Goal: Task Accomplishment & Management: Manage account settings

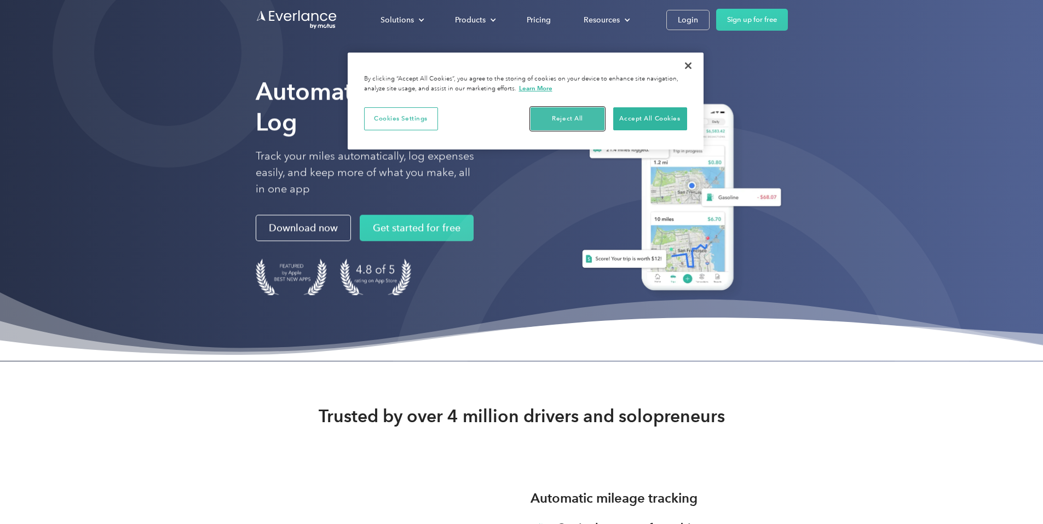
drag, startPoint x: 554, startPoint y: 114, endPoint x: 569, endPoint y: 114, distance: 15.3
click at [556, 114] on button "Reject All" at bounding box center [568, 118] width 74 height 23
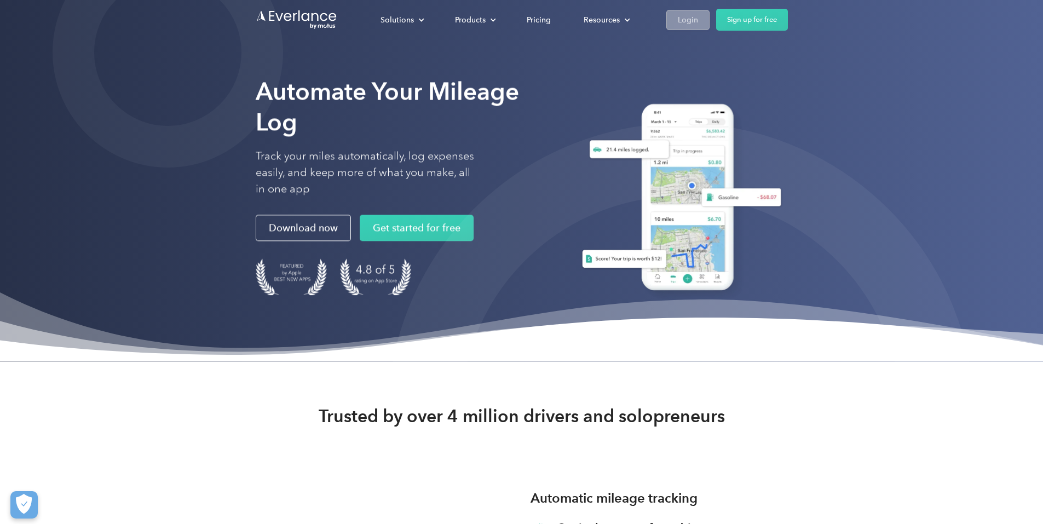
click at [698, 13] on div "Login" at bounding box center [688, 20] width 20 height 14
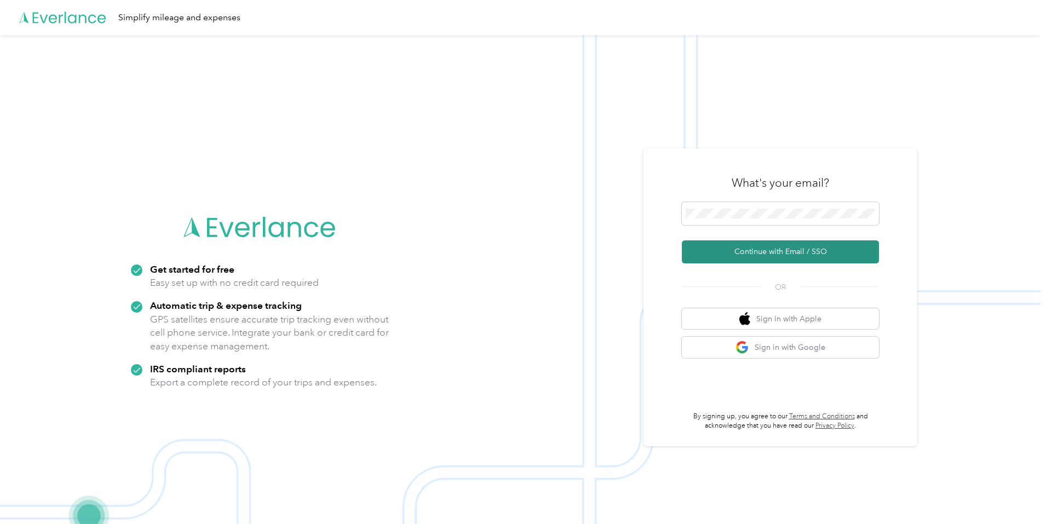
click at [735, 250] on button "Continue with Email / SSO" at bounding box center [780, 251] width 197 height 23
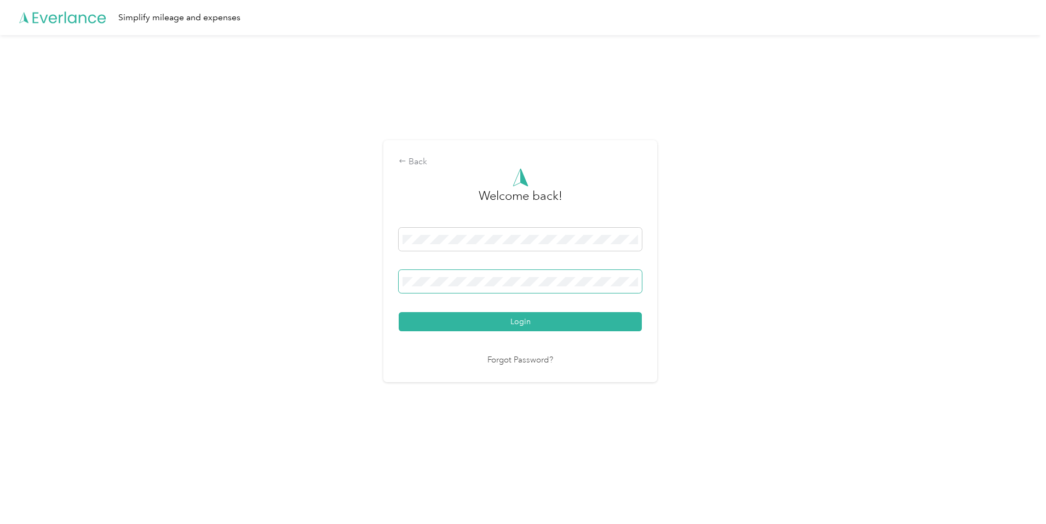
click at [399, 312] on button "Login" at bounding box center [520, 321] width 243 height 19
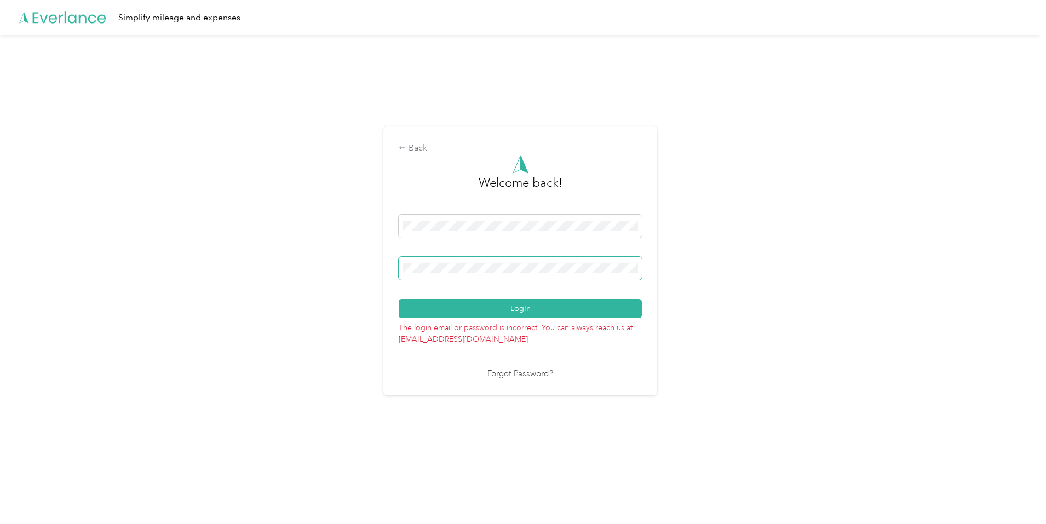
click at [399, 299] on button "Login" at bounding box center [520, 308] width 243 height 19
click at [358, 283] on div "Back Welcome back! Login The login email or password is incorrect. You can alwa…" at bounding box center [520, 265] width 1040 height 461
click at [399, 299] on button "Login" at bounding box center [520, 308] width 243 height 19
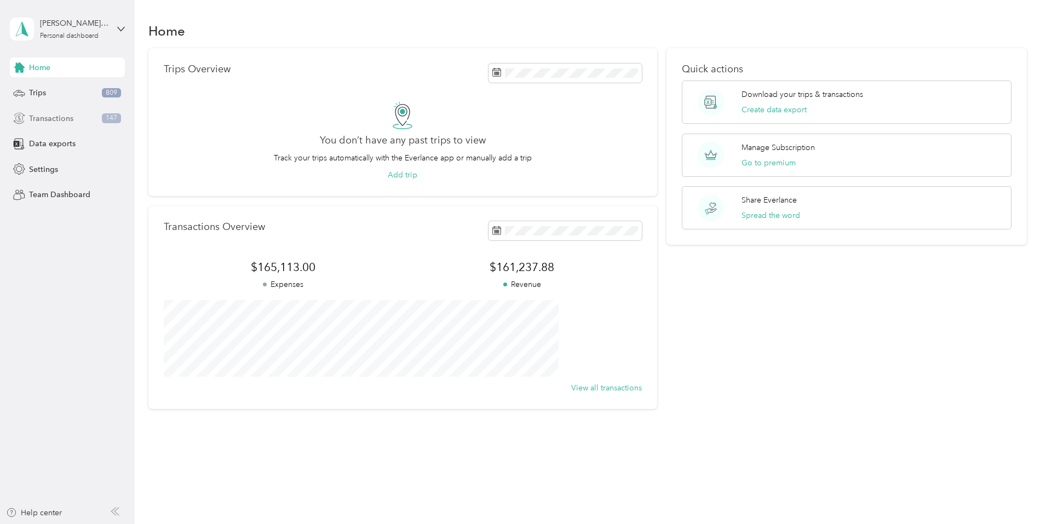
click at [65, 114] on span "Transactions" at bounding box center [51, 118] width 44 height 11
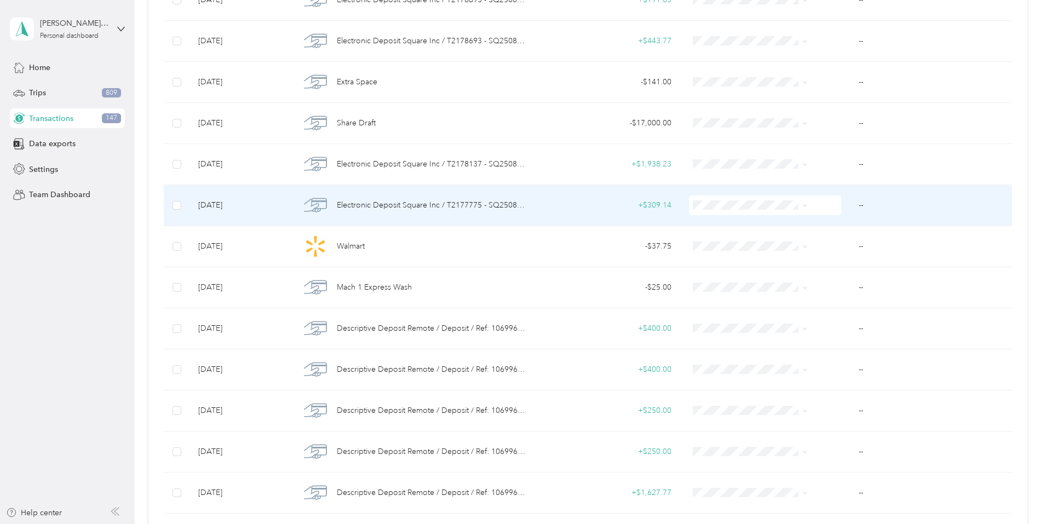
scroll to position [853, 0]
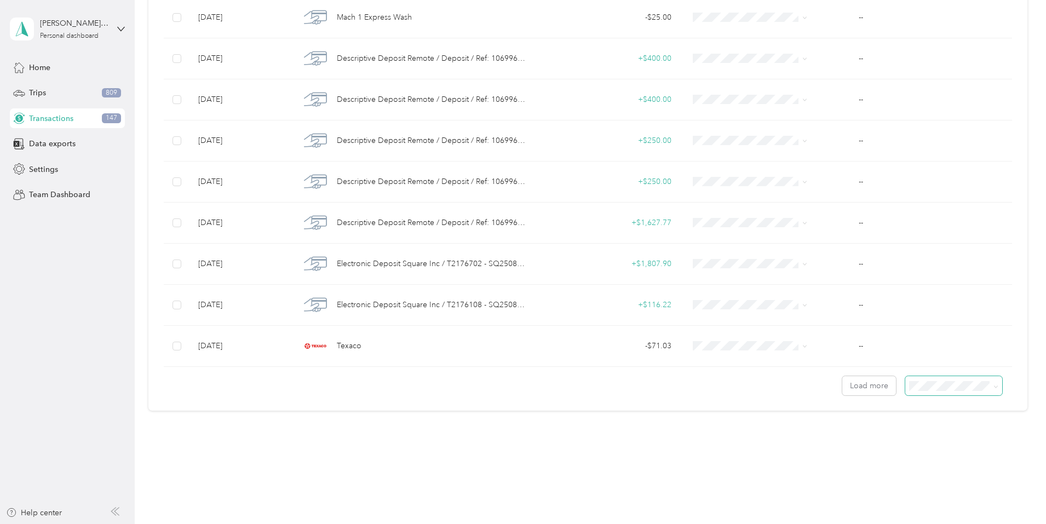
click at [905, 392] on span at bounding box center [953, 385] width 97 height 19
click at [867, 441] on span "100 per load" at bounding box center [859, 444] width 45 height 9
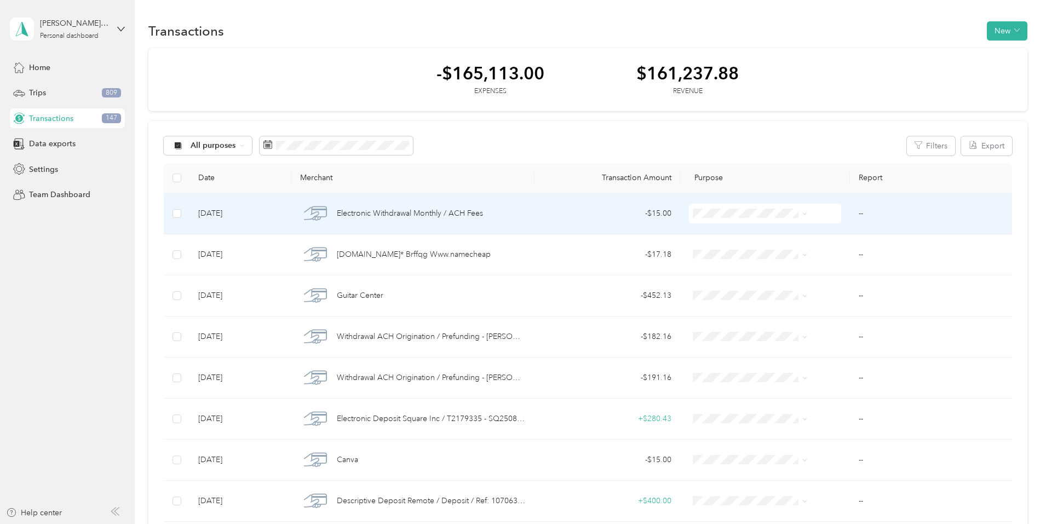
click at [465, 208] on span "Electronic Withdrawal Monthly / ACH Fees" at bounding box center [410, 214] width 146 height 12
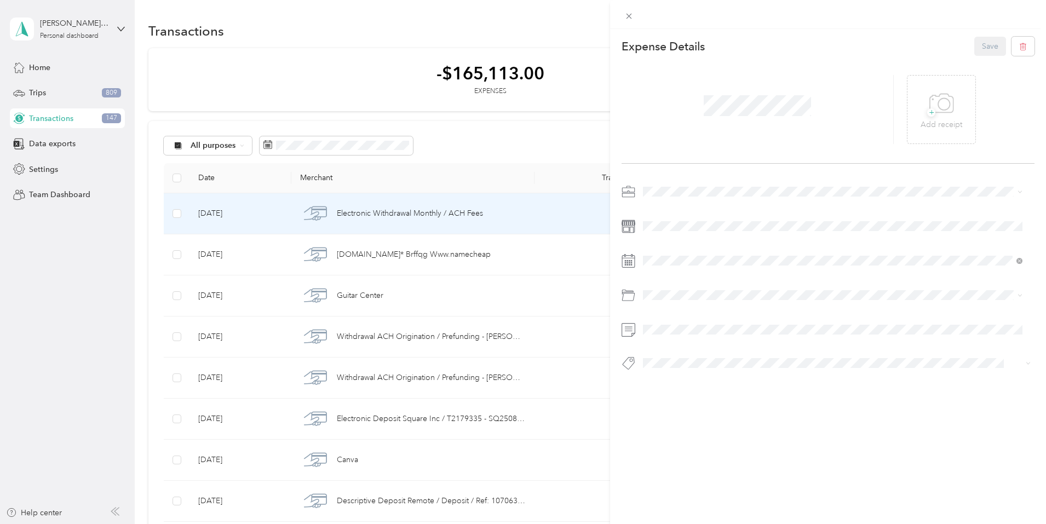
click at [692, 252] on span "Doombox Productions" at bounding box center [686, 248] width 79 height 9
drag, startPoint x: 707, startPoint y: 290, endPoint x: 637, endPoint y: 295, distance: 70.8
click at [637, 295] on div at bounding box center [827, 295] width 413 height 18
click at [674, 342] on div "Fees" at bounding box center [833, 338] width 372 height 11
click at [974, 51] on button "Save" at bounding box center [990, 46] width 32 height 19
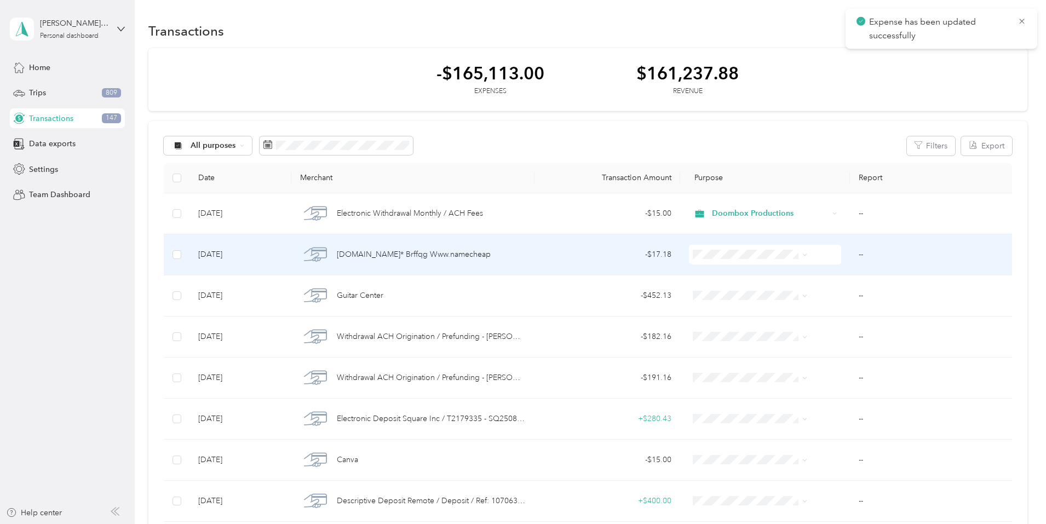
click at [534, 258] on td "[DOMAIN_NAME]* Brffqg Www.namecheap" at bounding box center [412, 254] width 243 height 41
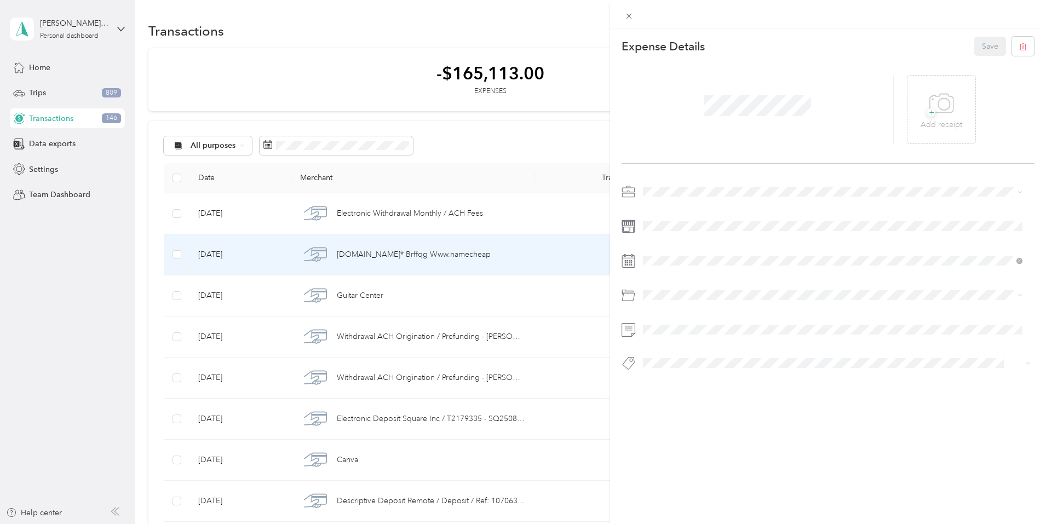
click at [683, 247] on span "Doombox Productions" at bounding box center [686, 247] width 79 height 9
click at [673, 335] on span "E Services" at bounding box center [664, 339] width 35 height 9
click at [976, 50] on button "Save" at bounding box center [990, 46] width 32 height 19
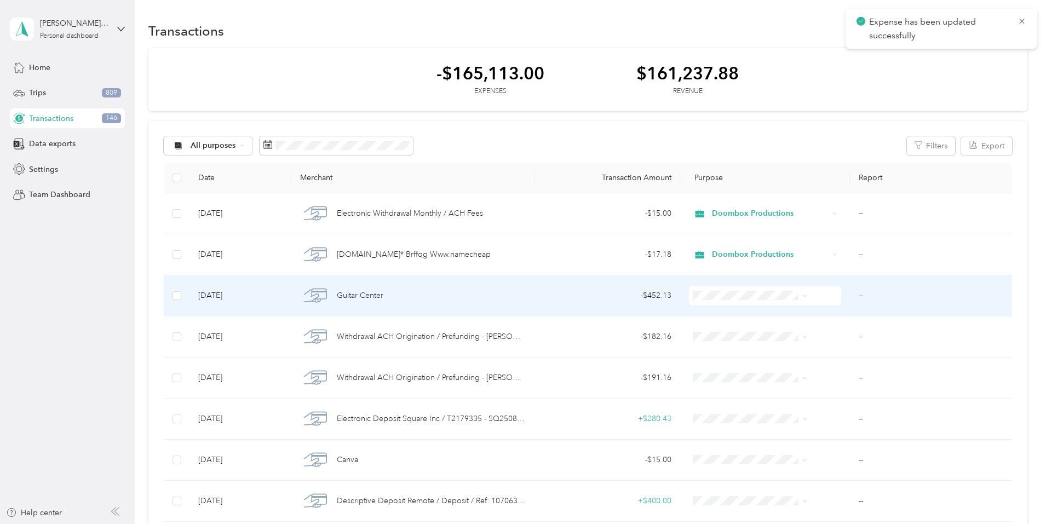
click at [455, 298] on div "Guitar Center" at bounding box center [412, 295] width 225 height 23
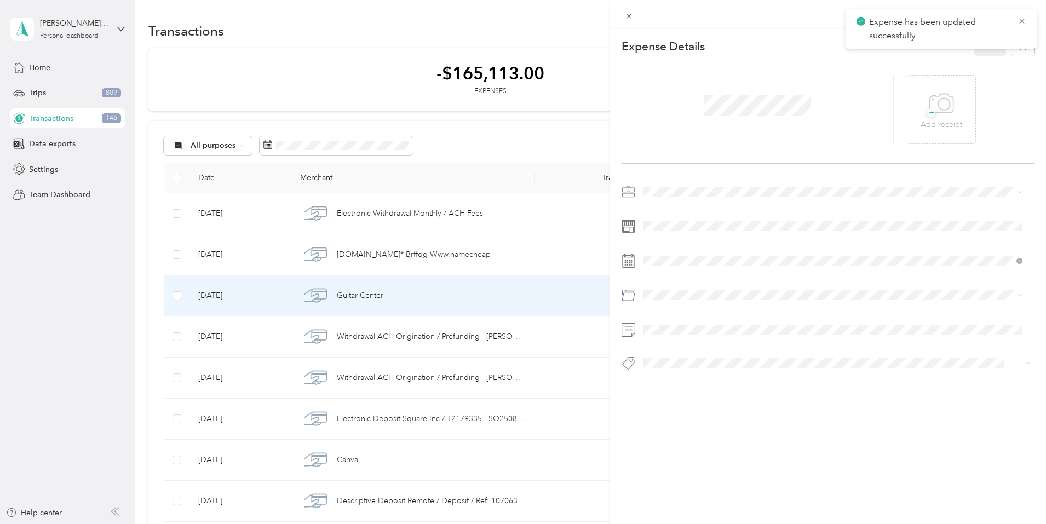
click at [674, 186] on span at bounding box center [836, 192] width 395 height 18
click at [681, 250] on span "Doombox Productions" at bounding box center [686, 249] width 79 height 9
click at [675, 337] on div "COGS" at bounding box center [833, 338] width 372 height 11
click at [975, 47] on button "Save" at bounding box center [990, 46] width 32 height 19
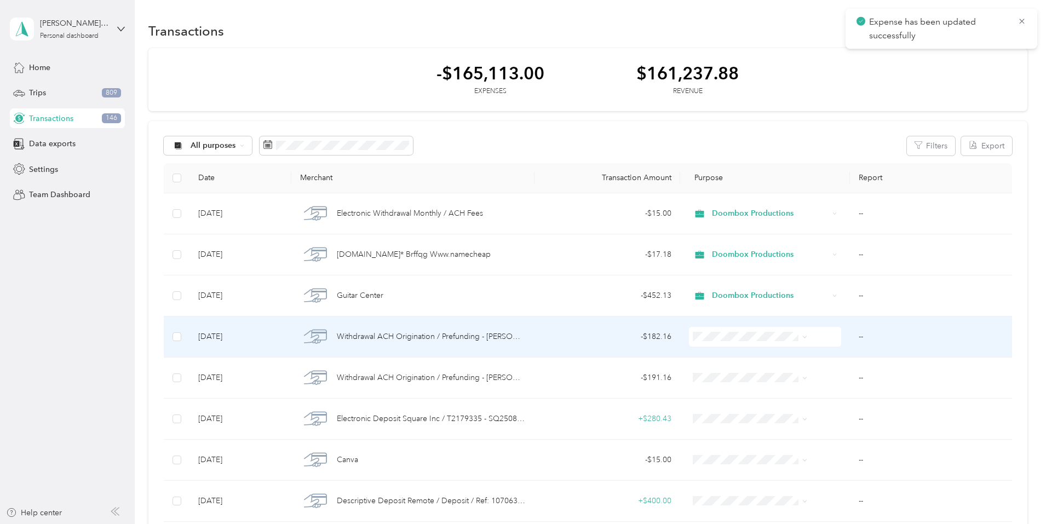
click at [481, 341] on span "Withdrawal ACH Origination / Prefunding - [PERSON_NAME]" at bounding box center [431, 337] width 189 height 12
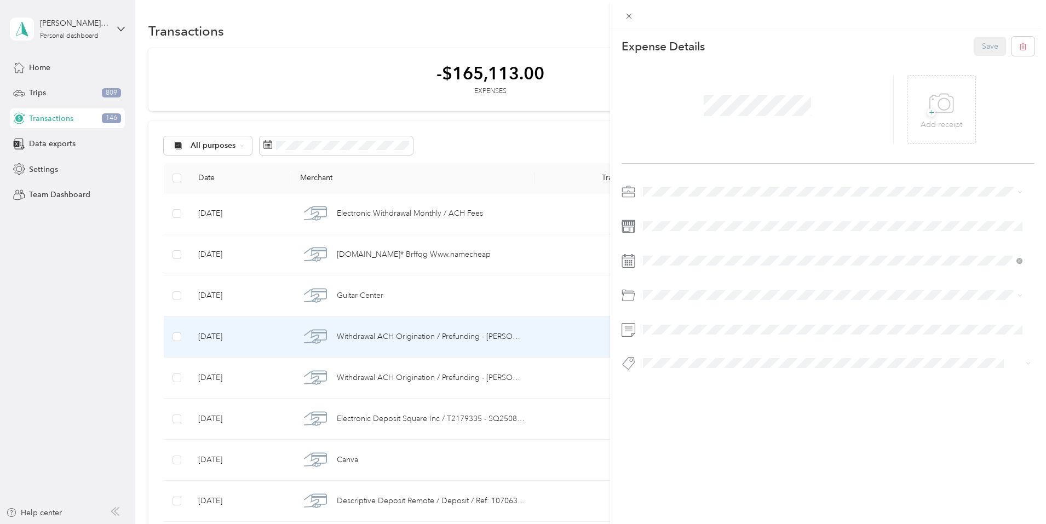
click at [671, 181] on div "Expense Details Save + Add receipt" at bounding box center [828, 223] width 436 height 388
click at [673, 246] on span "Doombox Productions" at bounding box center [686, 249] width 79 height 9
click at [676, 339] on div "Payroll" at bounding box center [833, 338] width 372 height 11
click at [984, 39] on button "Save" at bounding box center [990, 46] width 32 height 19
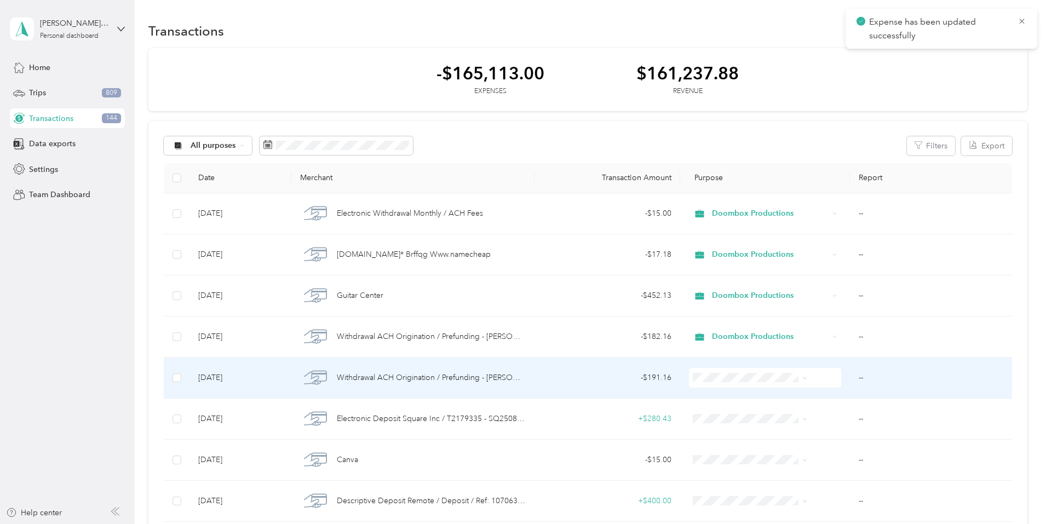
click at [476, 381] on span "Withdrawal ACH Origination / Prefunding - [PERSON_NAME]" at bounding box center [431, 378] width 189 height 12
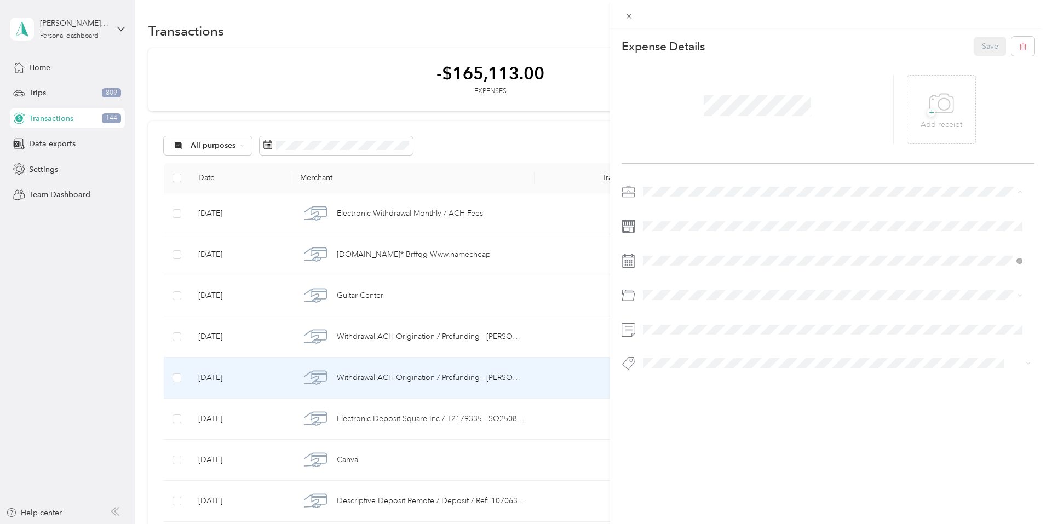
click at [683, 245] on span "Doombox Productions" at bounding box center [686, 249] width 79 height 9
click at [676, 336] on div "Payroll" at bounding box center [833, 338] width 372 height 11
click at [984, 43] on button "Save" at bounding box center [990, 46] width 32 height 19
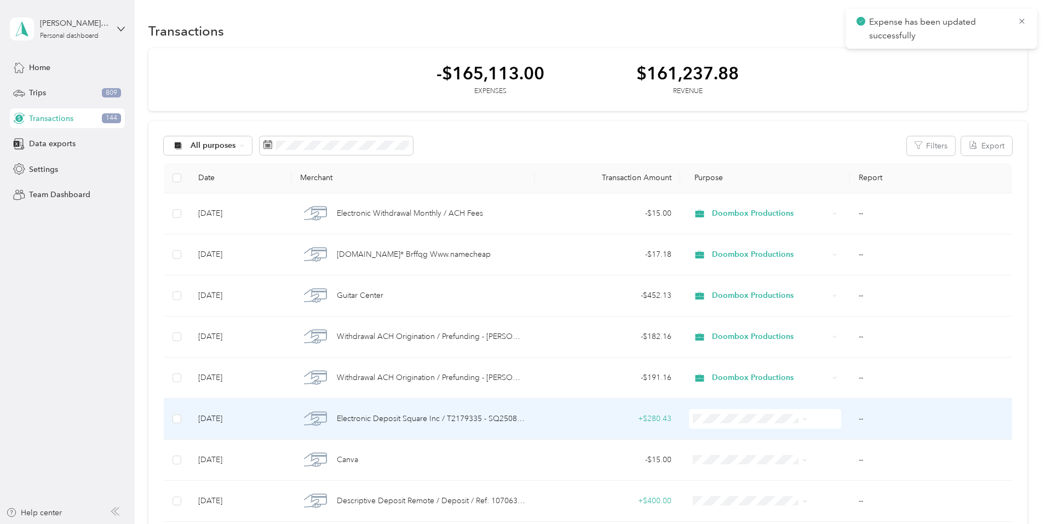
click at [453, 417] on span "Electronic Deposit Square Inc / T2179335 - SQ250827" at bounding box center [431, 419] width 189 height 12
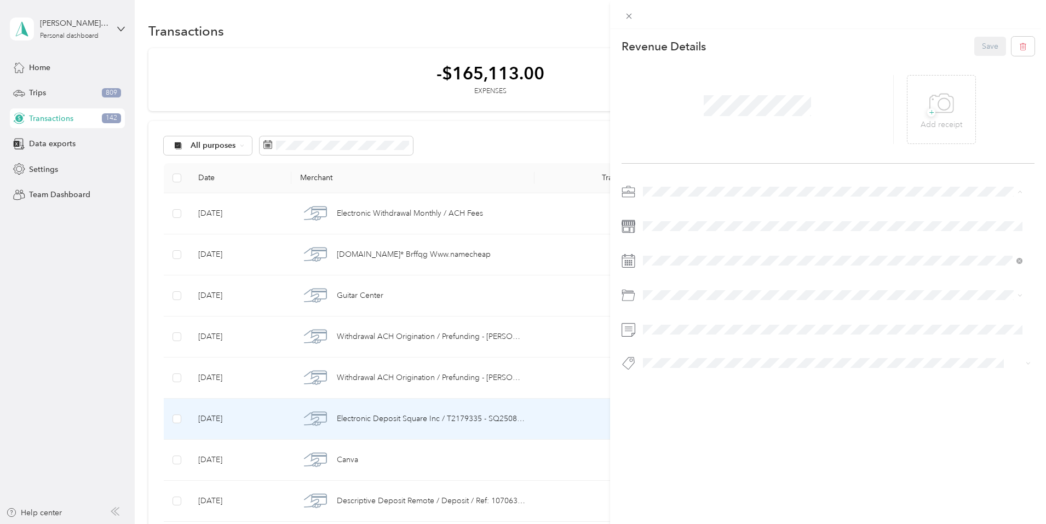
click at [665, 255] on li "Doombox Productions" at bounding box center [832, 249] width 387 height 19
click at [671, 335] on span "Deposit" at bounding box center [660, 339] width 27 height 9
click at [978, 45] on button "Save" at bounding box center [990, 46] width 32 height 19
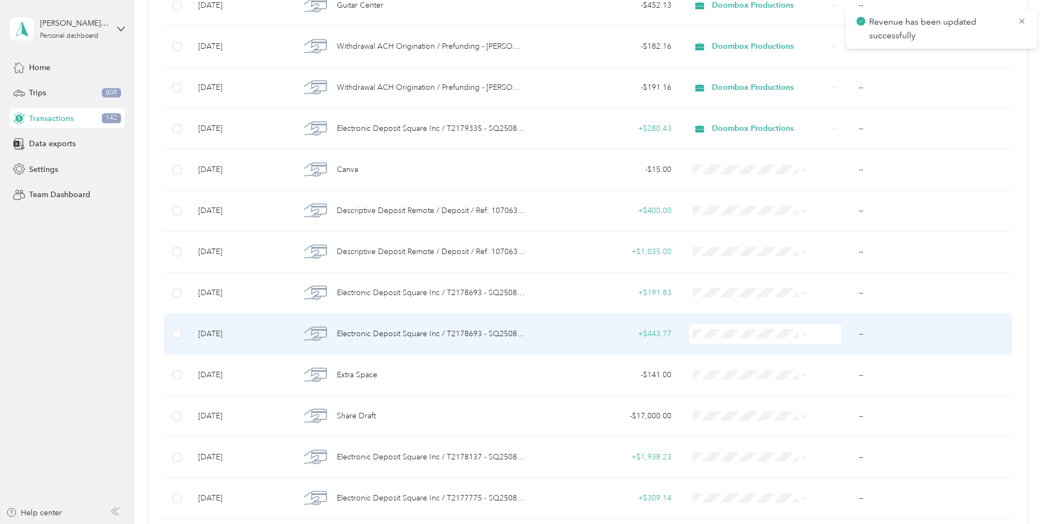
scroll to position [292, 0]
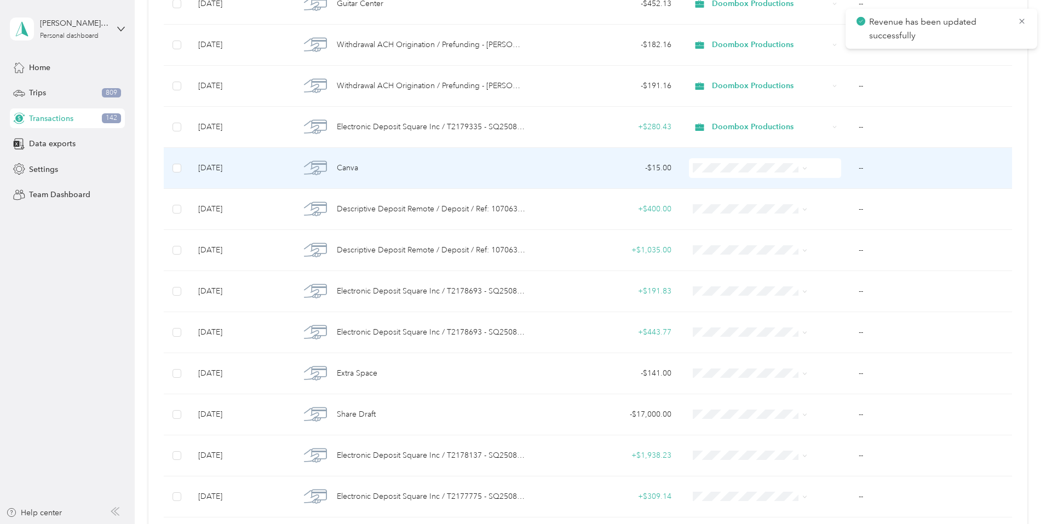
click at [427, 168] on div "Canva" at bounding box center [412, 168] width 225 height 23
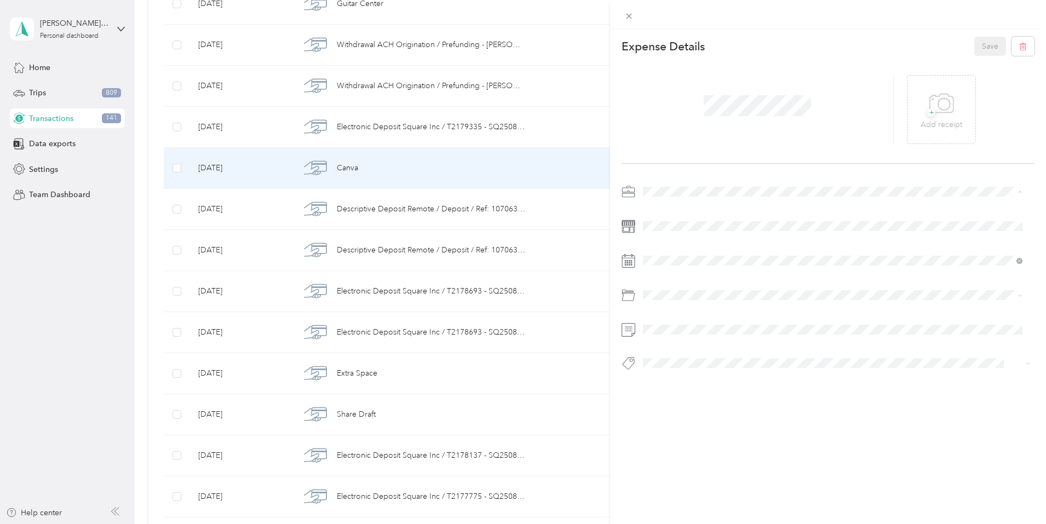
click at [656, 243] on li "Doombox Productions" at bounding box center [832, 249] width 387 height 19
click at [664, 342] on span "E Services" at bounding box center [664, 339] width 35 height 9
click at [986, 45] on button "Save" at bounding box center [990, 46] width 32 height 19
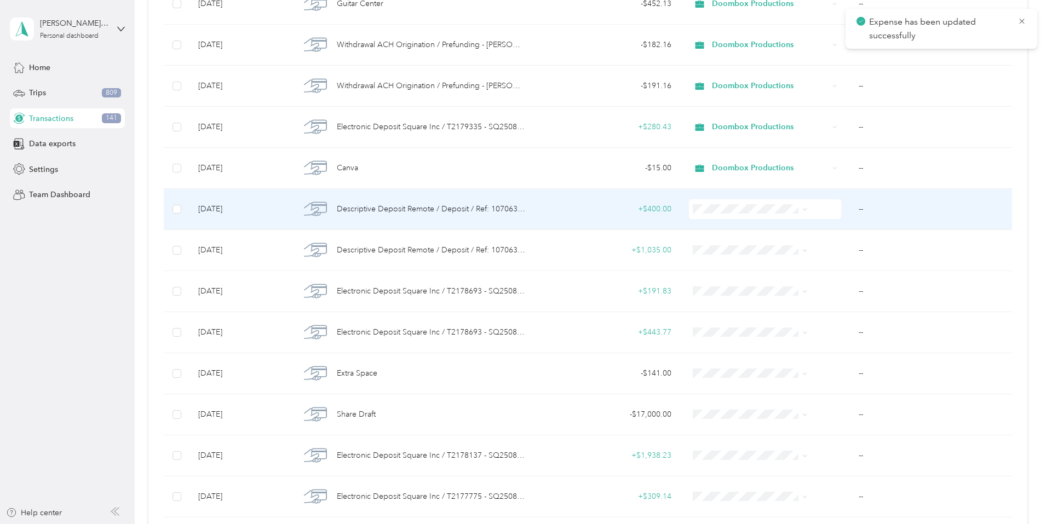
click at [452, 212] on span "Descriptive Deposit Remote / Deposit / Ref: 107063724" at bounding box center [431, 209] width 189 height 12
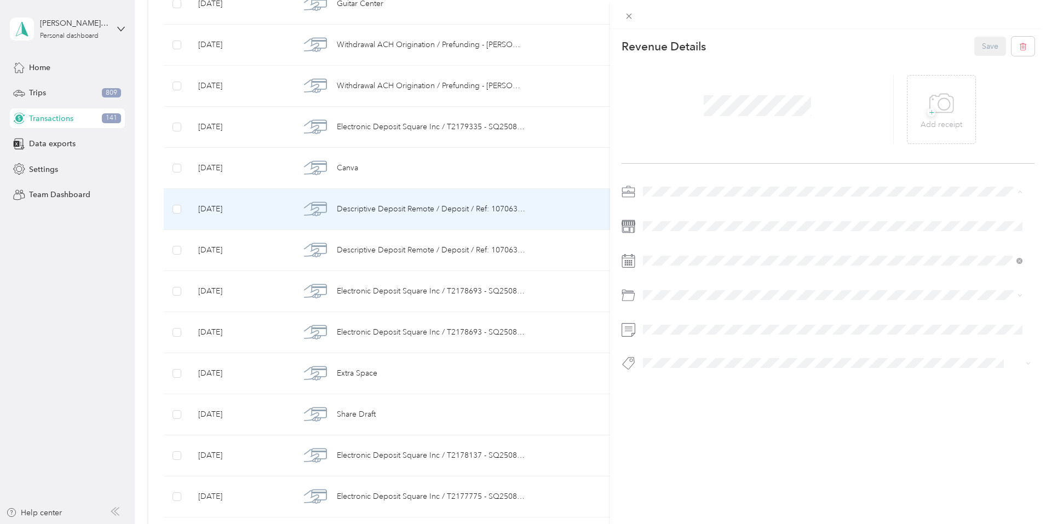
click at [677, 252] on span "Doombox Productions" at bounding box center [686, 249] width 79 height 9
click at [976, 43] on button "Save" at bounding box center [990, 46] width 32 height 19
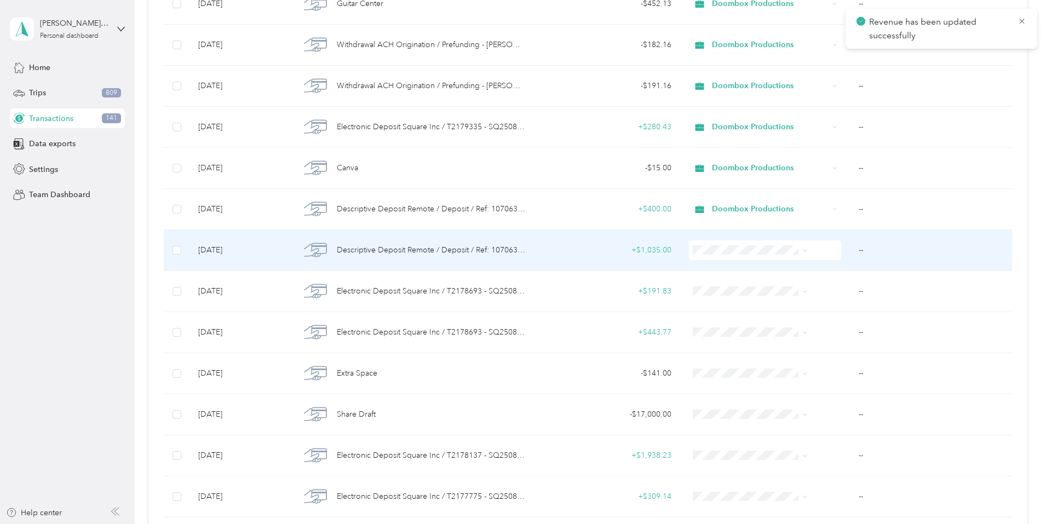
click at [491, 247] on span "Descriptive Deposit Remote / Deposit / Ref: 107063717" at bounding box center [431, 250] width 189 height 12
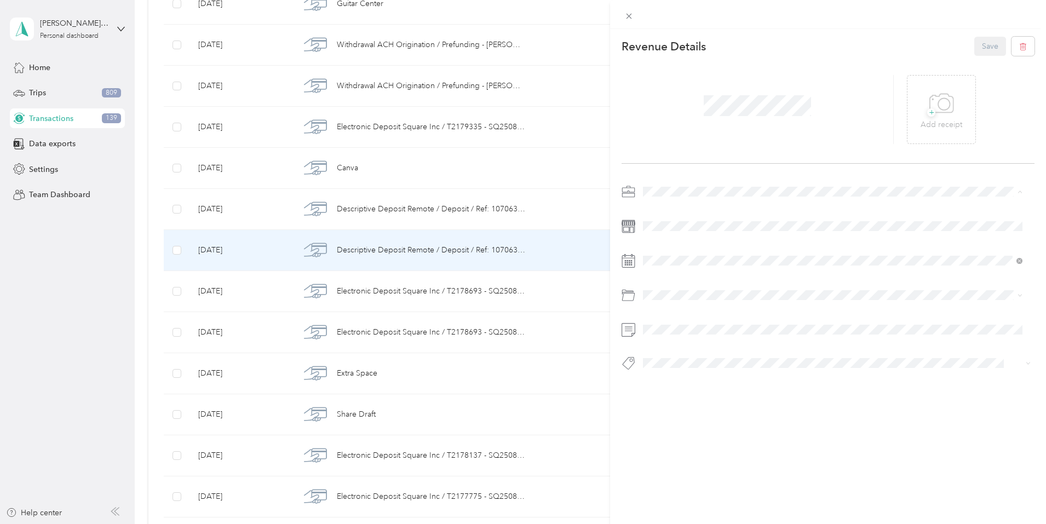
click at [694, 245] on span "Doombox Productions" at bounding box center [686, 249] width 79 height 9
click at [977, 51] on button "Save" at bounding box center [990, 46] width 32 height 19
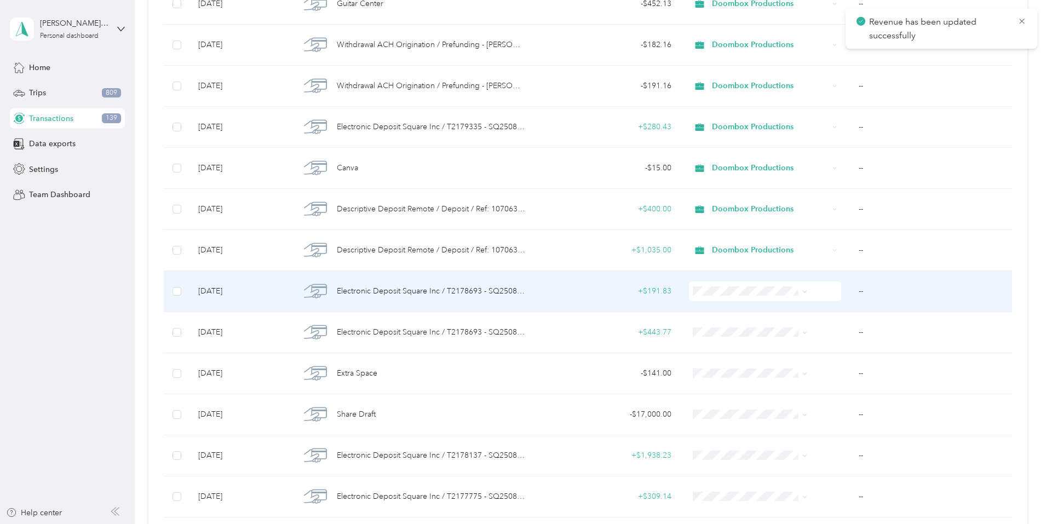
click at [453, 297] on span "Electronic Deposit Square Inc / T2178693 - SQ250825" at bounding box center [431, 291] width 189 height 12
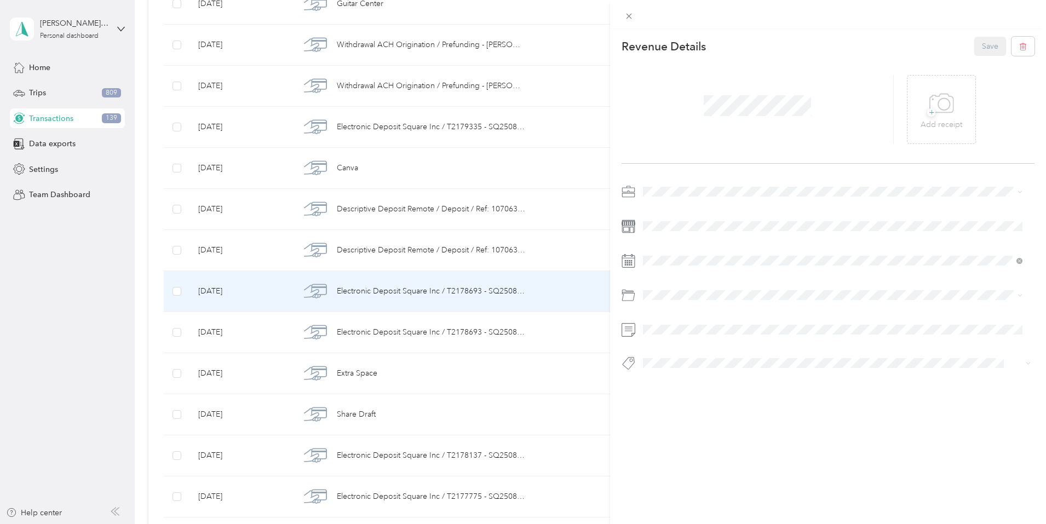
click at [692, 248] on span "Doombox Productions" at bounding box center [686, 248] width 79 height 9
click at [682, 343] on li "Deposit" at bounding box center [832, 339] width 387 height 19
click at [974, 50] on button "Save" at bounding box center [990, 46] width 32 height 19
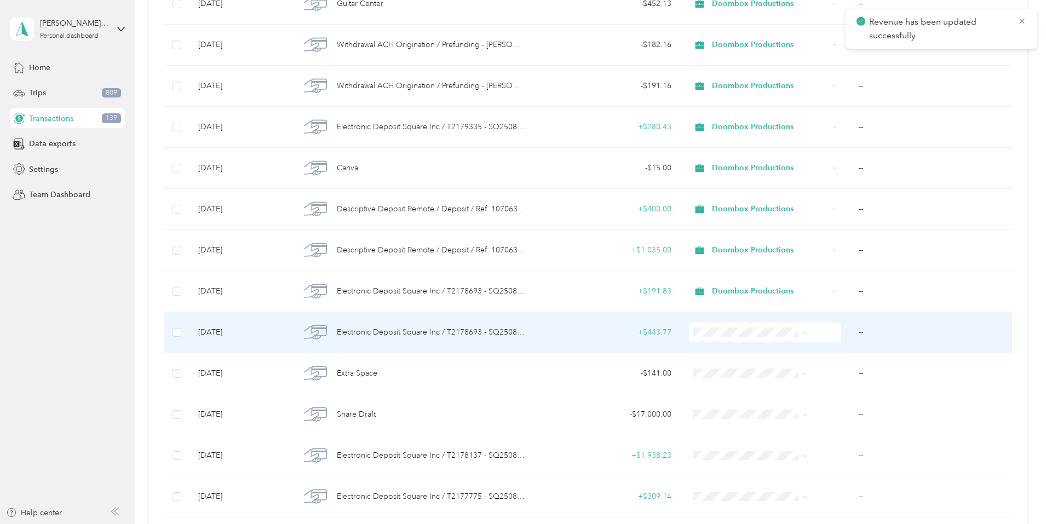
click at [462, 335] on span "Electronic Deposit Square Inc / T2178693 - SQ250825" at bounding box center [431, 332] width 189 height 12
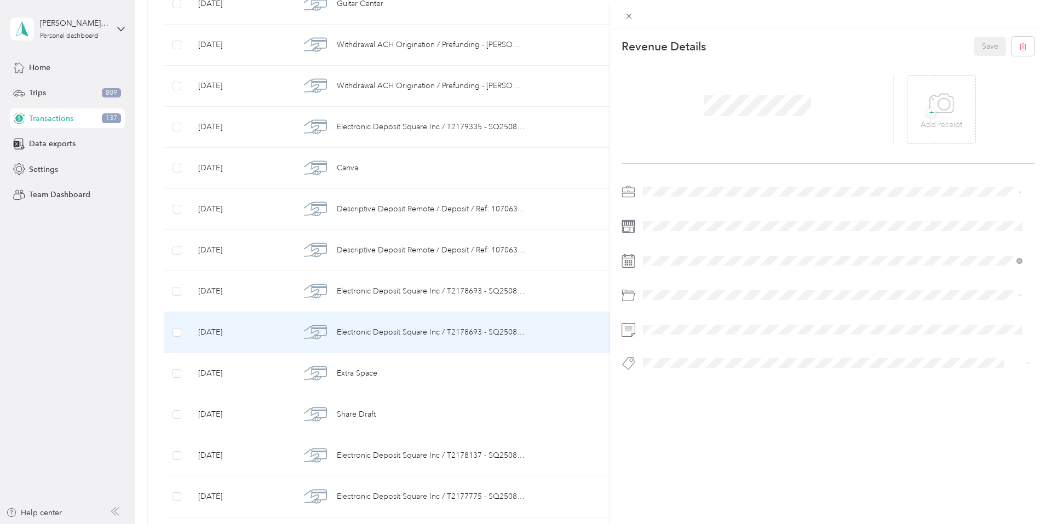
click at [685, 247] on span "Doombox Productions" at bounding box center [686, 248] width 79 height 9
click at [682, 336] on div "Deposit" at bounding box center [833, 338] width 372 height 11
click at [978, 55] on button "Save" at bounding box center [990, 46] width 32 height 19
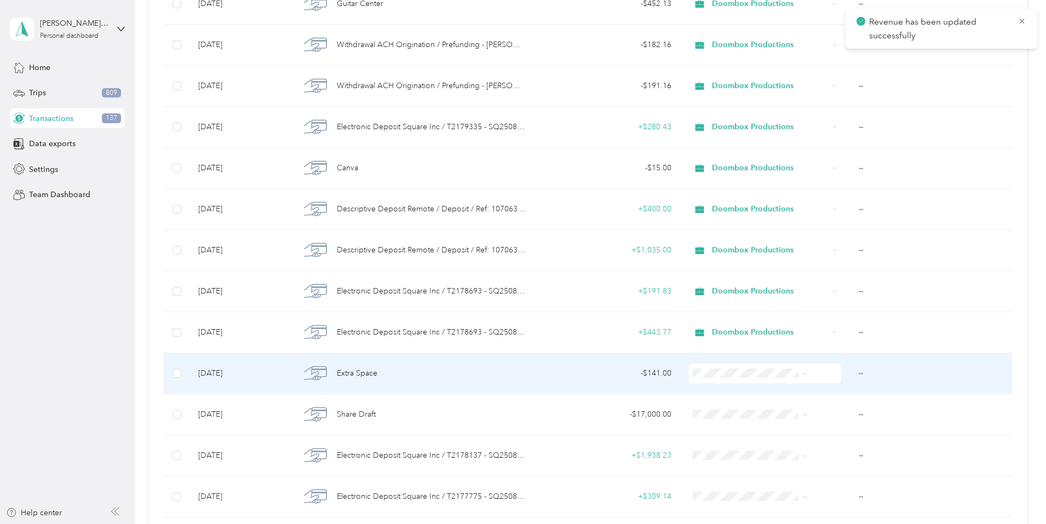
click at [488, 375] on div "Extra Space" at bounding box center [412, 373] width 225 height 23
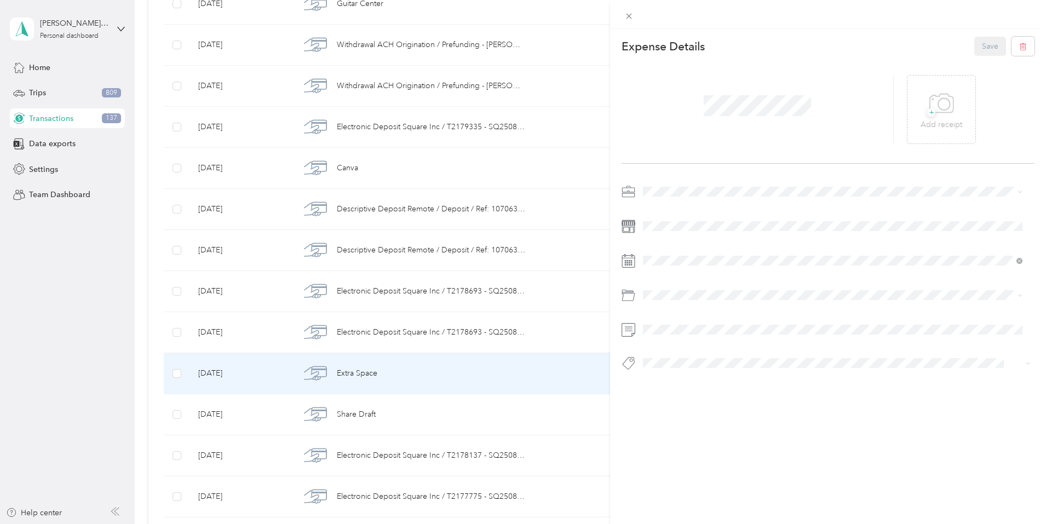
click at [681, 249] on span "Doombox Productions" at bounding box center [686, 248] width 79 height 9
click at [672, 290] on span at bounding box center [836, 295] width 395 height 18
click at [667, 337] on div "Rent" at bounding box center [833, 338] width 372 height 11
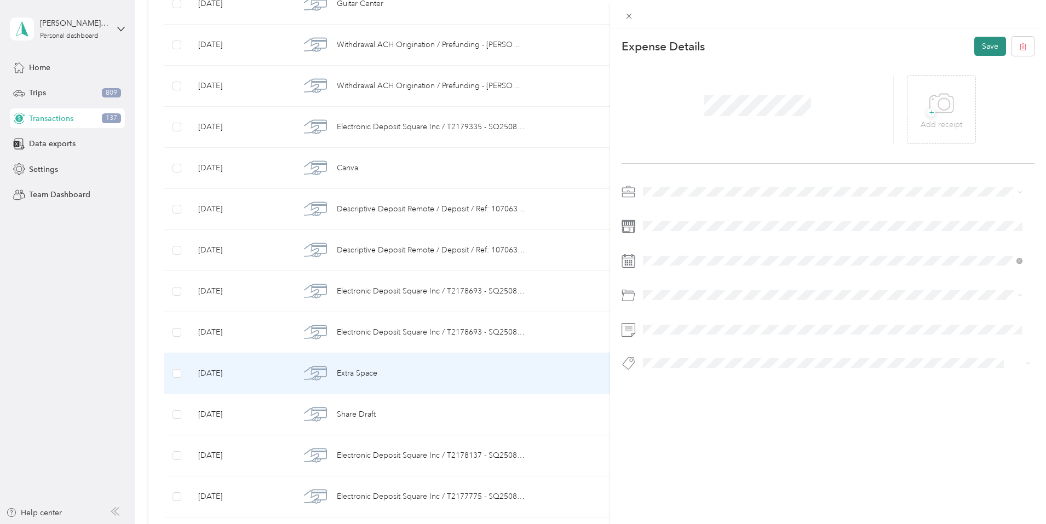
click at [976, 46] on button "Save" at bounding box center [990, 46] width 32 height 19
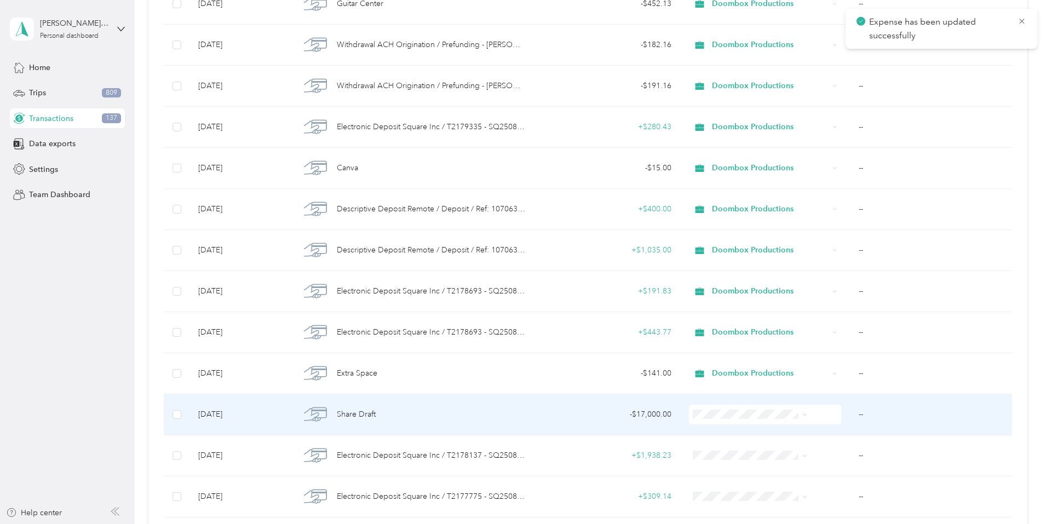
click at [449, 415] on div "Share Draft" at bounding box center [412, 414] width 225 height 23
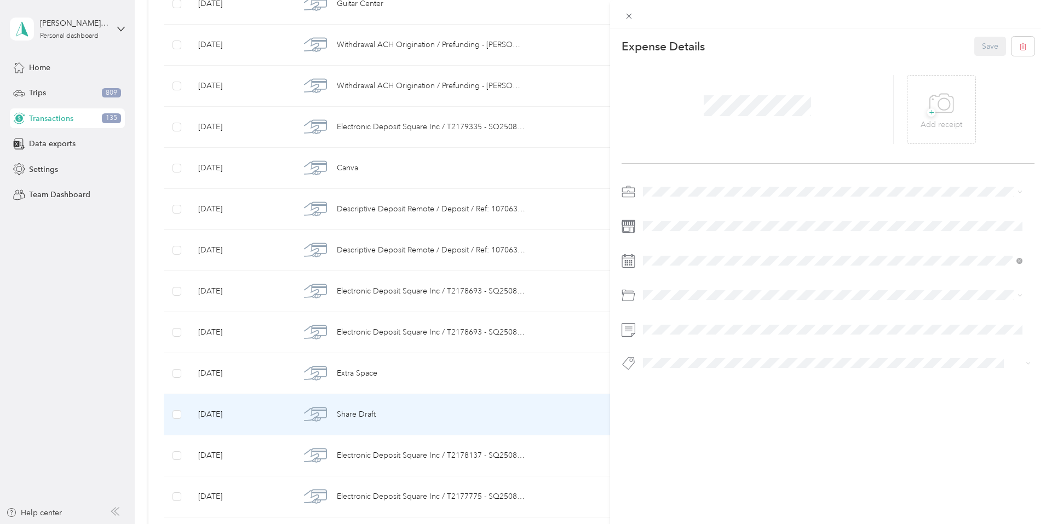
click at [661, 272] on div "Other" at bounding box center [833, 267] width 372 height 11
click at [773, 266] on span at bounding box center [836, 261] width 395 height 18
click at [977, 40] on button "Save" at bounding box center [990, 46] width 32 height 19
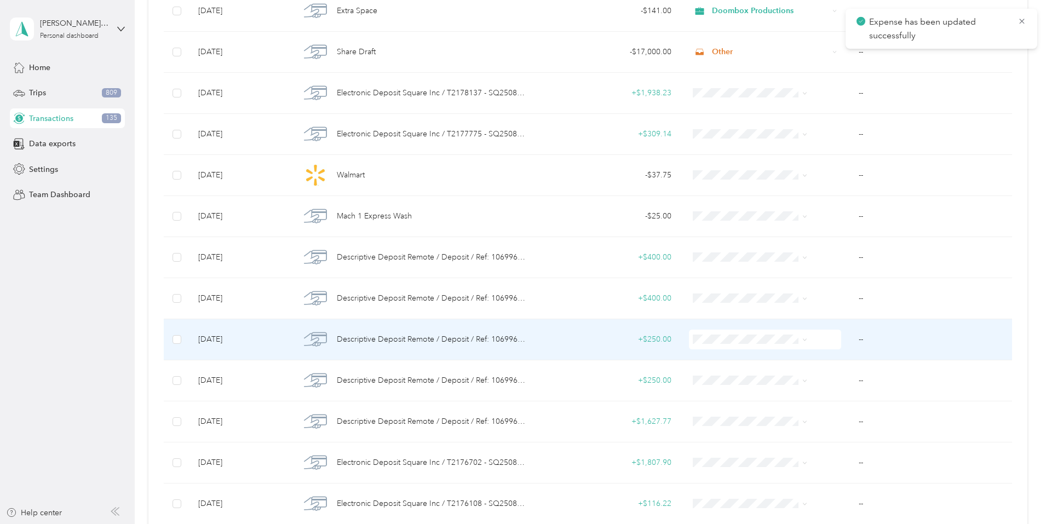
scroll to position [657, 0]
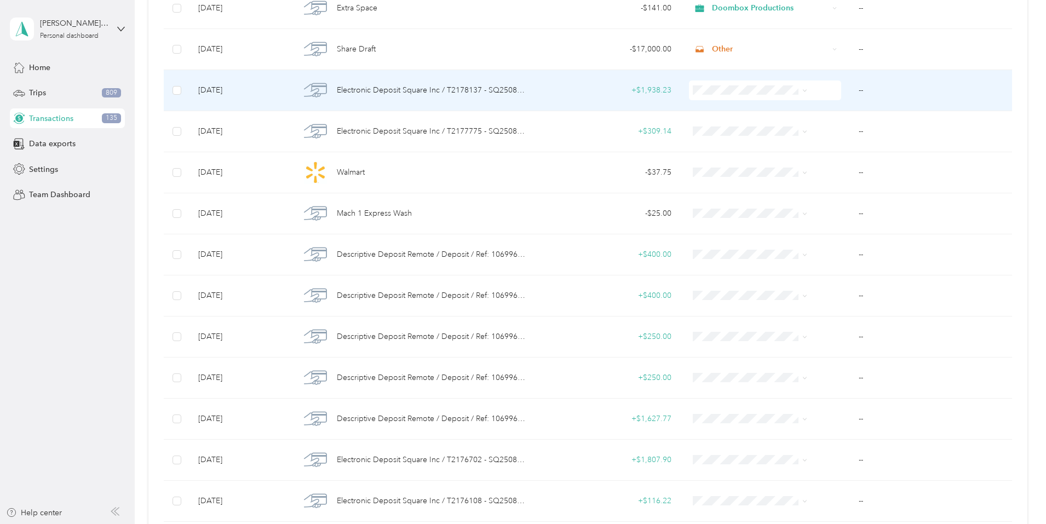
click at [437, 88] on span "Electronic Deposit Square Inc / T2178137 - SQ250822" at bounding box center [431, 90] width 189 height 12
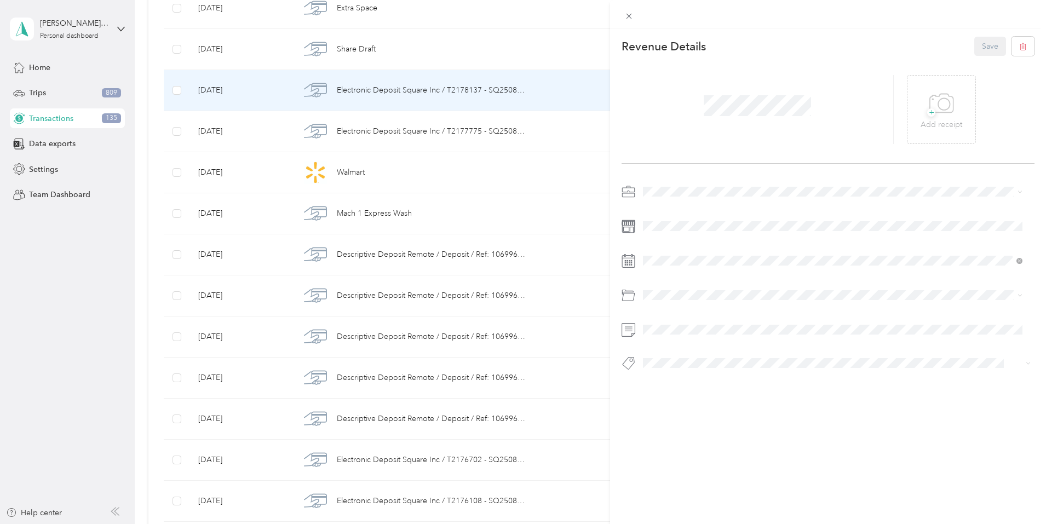
click at [670, 183] on span at bounding box center [836, 192] width 395 height 18
click at [679, 246] on span "Doombox Productions" at bounding box center [686, 249] width 79 height 9
click at [678, 341] on div "Deposit" at bounding box center [833, 338] width 372 height 11
click at [982, 42] on button "Save" at bounding box center [990, 46] width 32 height 19
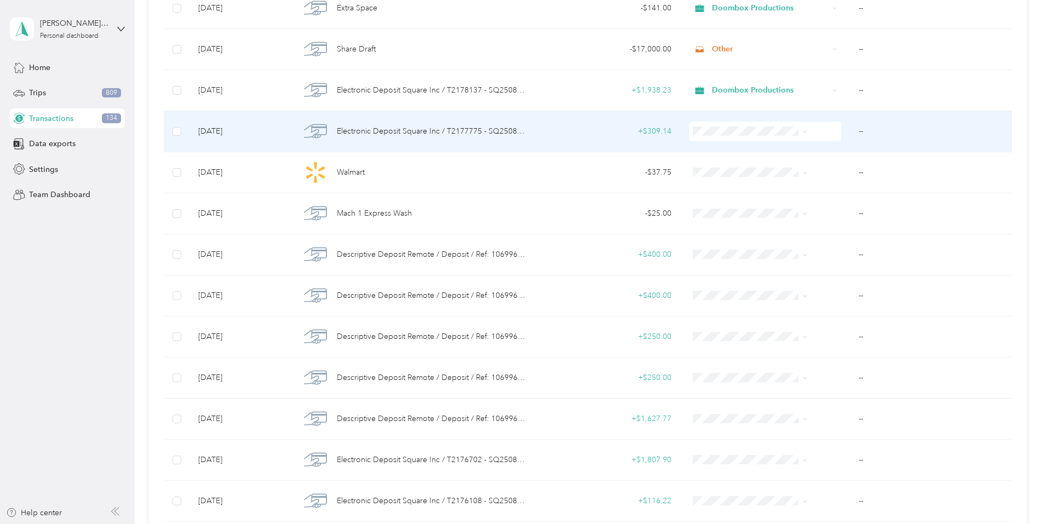
click at [458, 133] on span "Electronic Deposit Square Inc / T2177775 - SQ250821" at bounding box center [431, 131] width 189 height 12
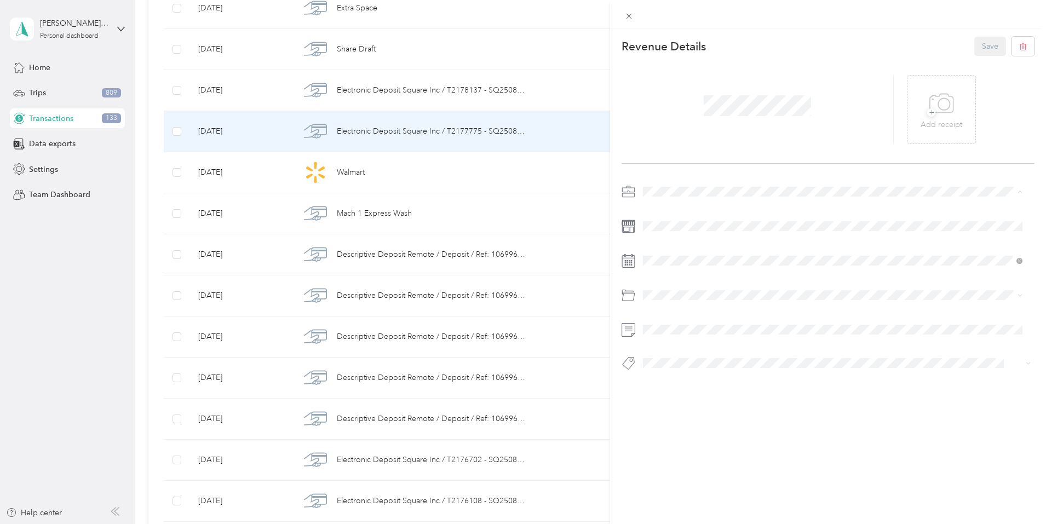
click at [678, 243] on li "Doombox Productions" at bounding box center [832, 249] width 387 height 19
click at [675, 336] on div "Deposit" at bounding box center [833, 338] width 372 height 11
click at [980, 46] on button "Save" at bounding box center [990, 46] width 32 height 19
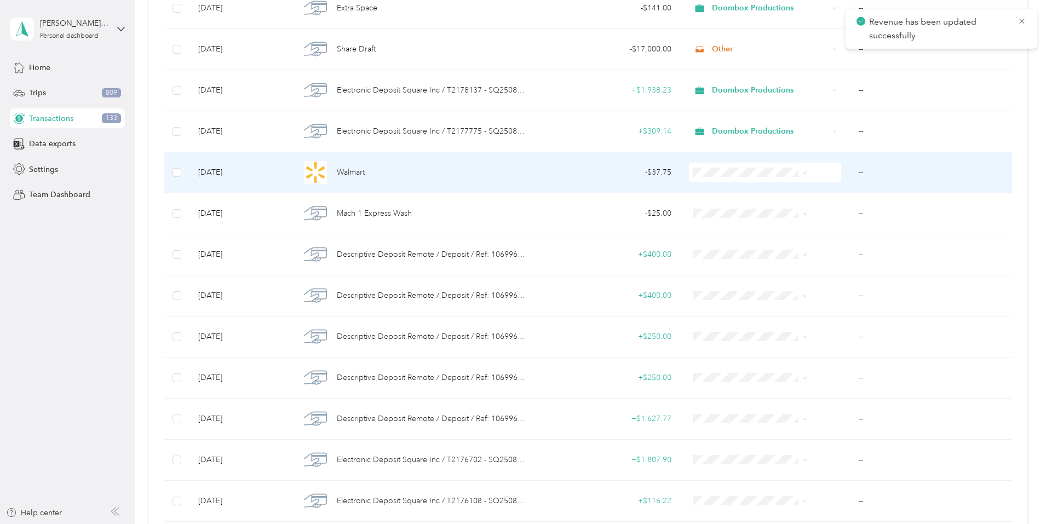
click at [464, 170] on div "Walmart" at bounding box center [412, 172] width 225 height 23
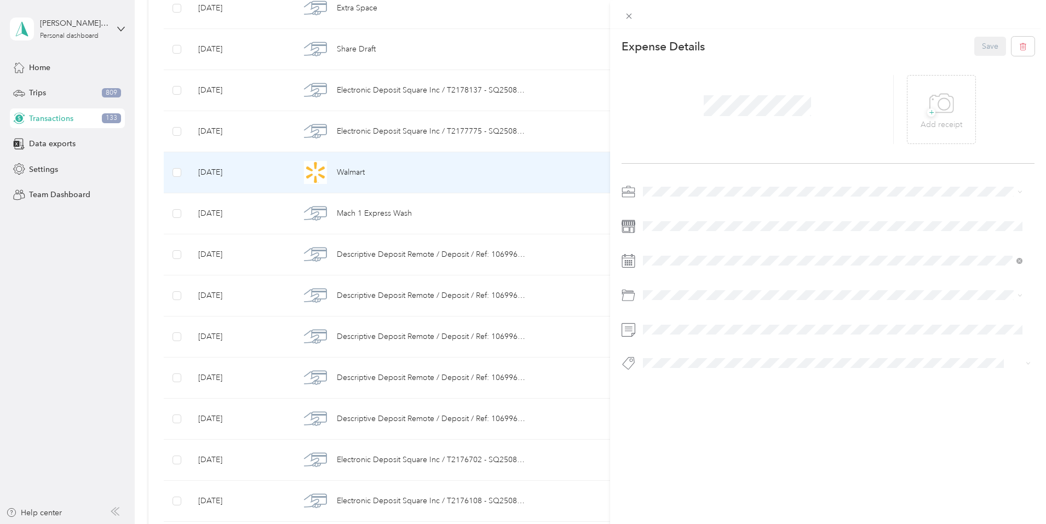
click at [683, 251] on div "Doombox Productions" at bounding box center [833, 246] width 372 height 11
click at [706, 289] on div at bounding box center [827, 280] width 413 height 195
click at [686, 388] on div "Supplies" at bounding box center [833, 383] width 372 height 11
click at [979, 45] on button "Save" at bounding box center [990, 46] width 32 height 19
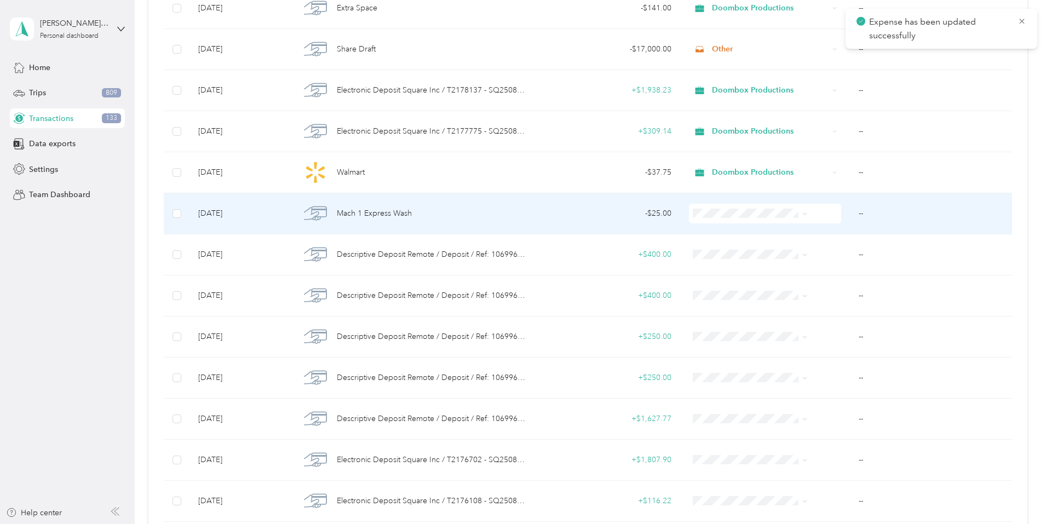
click at [469, 216] on div "Mach 1 Express Wash" at bounding box center [412, 213] width 225 height 23
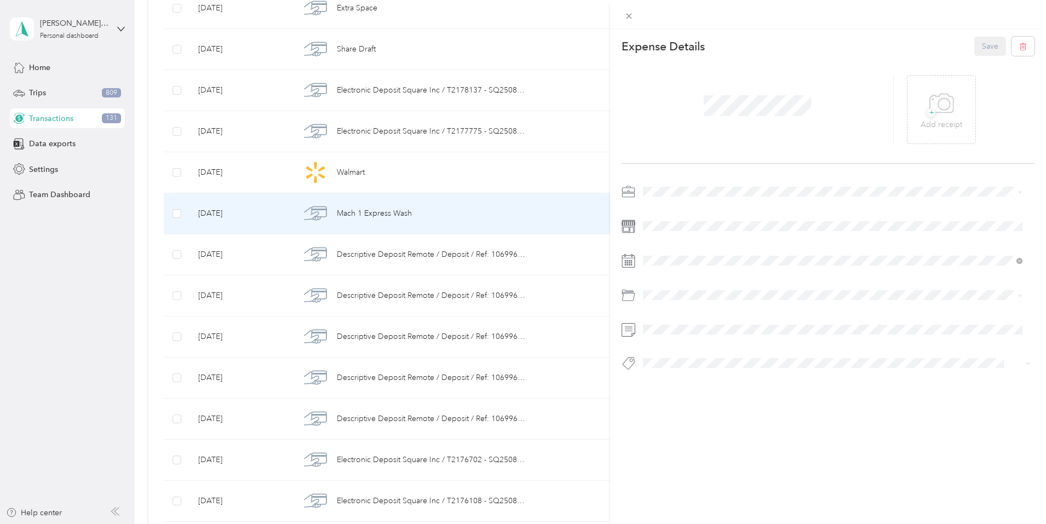
click at [688, 250] on span "Doombox Productions" at bounding box center [686, 247] width 79 height 9
click at [702, 404] on span "Car Maintenance and Repairs" at bounding box center [697, 402] width 101 height 9
click at [981, 45] on button "Save" at bounding box center [990, 46] width 32 height 19
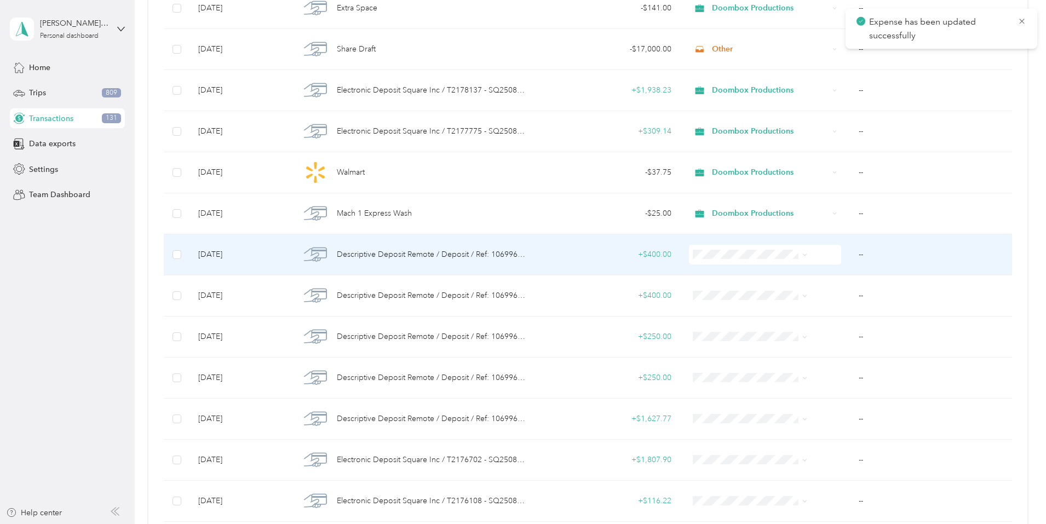
click at [444, 261] on div "Descriptive Deposit Remote / Deposit / Ref: 106996588" at bounding box center [412, 254] width 225 height 23
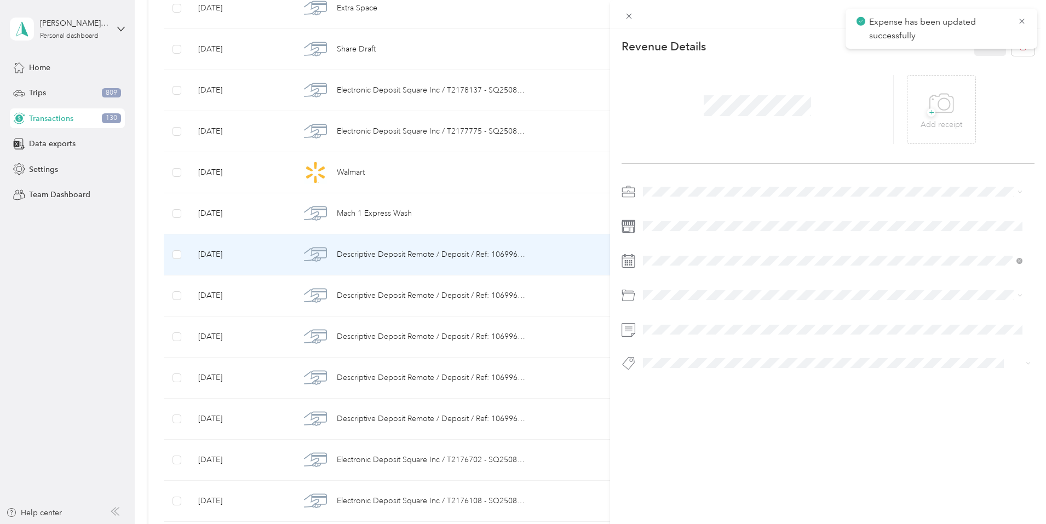
click at [663, 186] on span at bounding box center [836, 192] width 395 height 18
click at [688, 249] on span "Doombox Productions" at bounding box center [686, 249] width 79 height 9
click at [978, 51] on button "Save" at bounding box center [990, 46] width 32 height 19
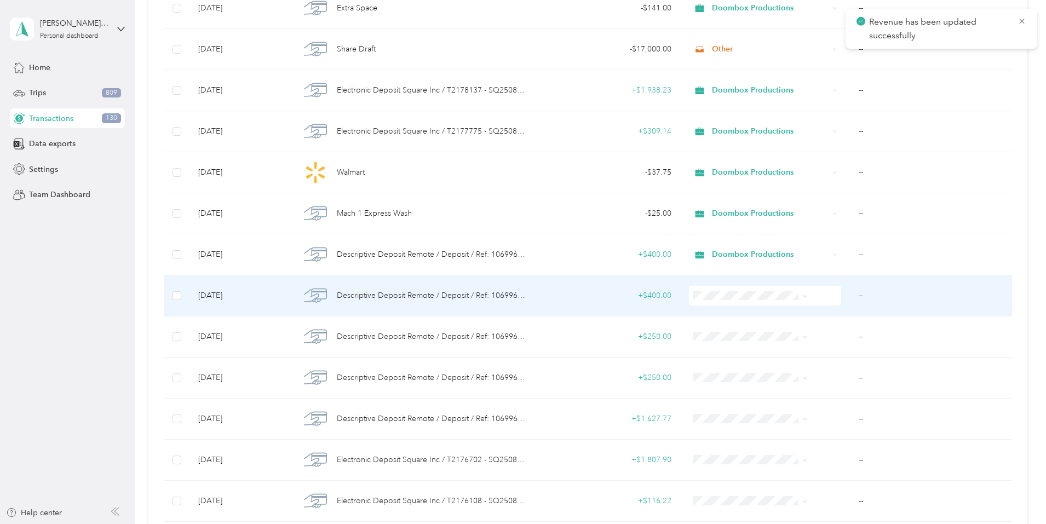
click at [518, 299] on span "Descriptive Deposit Remote / Deposit / Ref: 106996564" at bounding box center [431, 296] width 189 height 12
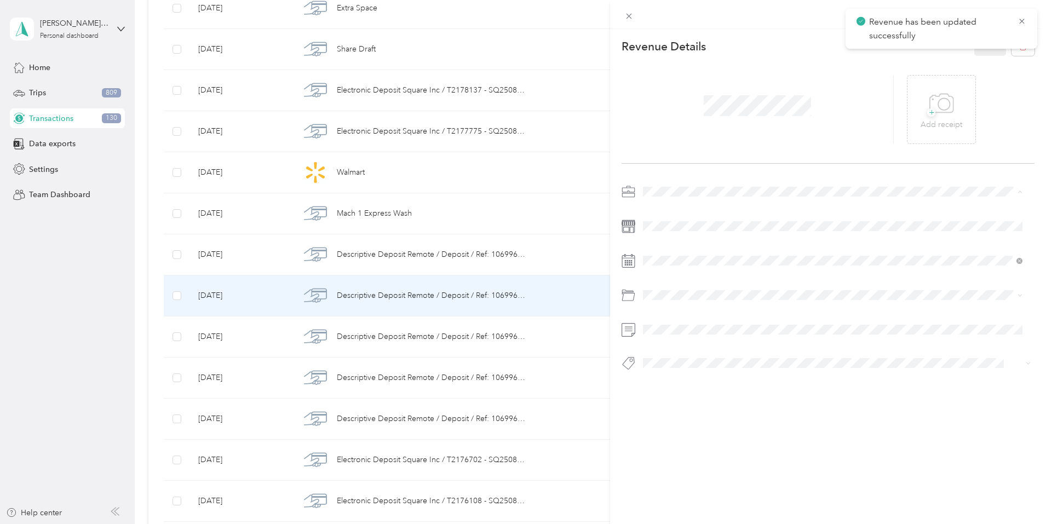
click at [694, 253] on li "Doombox Productions" at bounding box center [832, 249] width 387 height 19
click at [976, 50] on button "Save" at bounding box center [990, 46] width 32 height 19
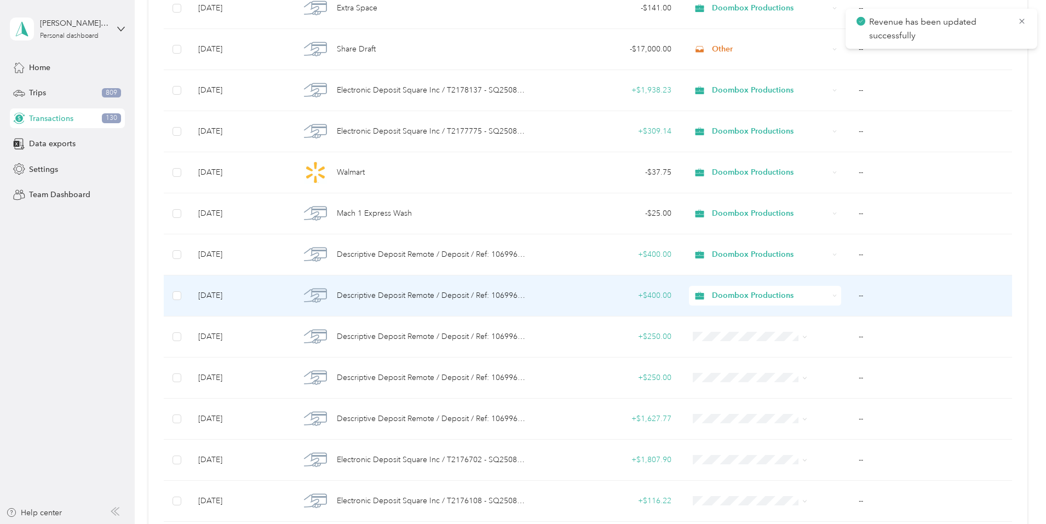
click at [572, 296] on div "+ $400.00" at bounding box center [607, 296] width 128 height 12
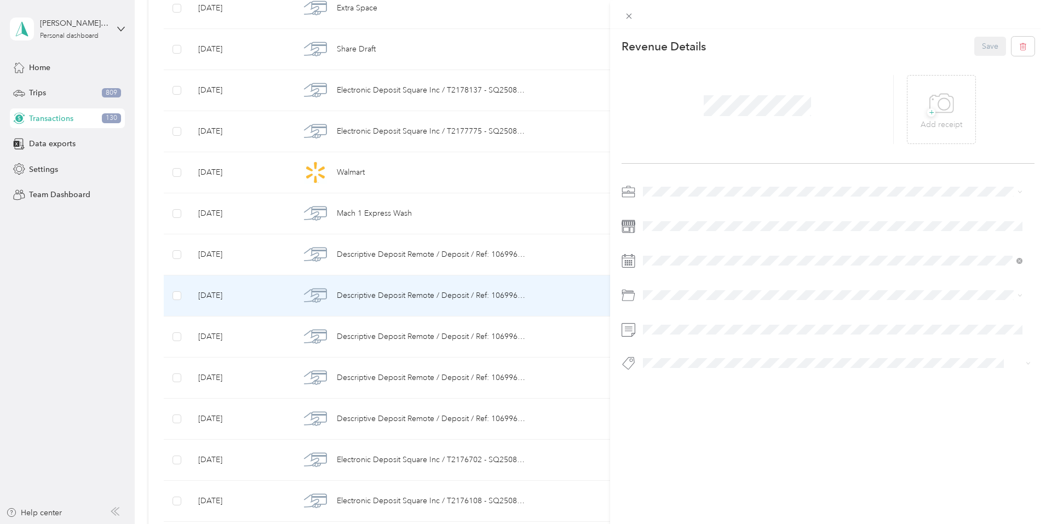
click at [426, 337] on div "This revenue cannot be edited because it is either under review, approved, or p…" at bounding box center [523, 262] width 1046 height 524
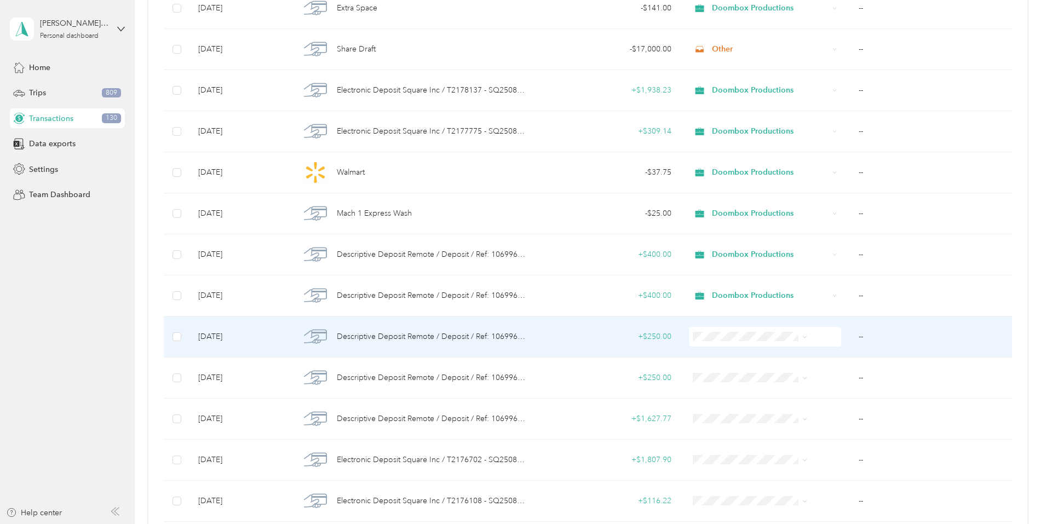
click at [426, 337] on span "Descriptive Deposit Remote / Deposit / Ref: 106996486" at bounding box center [431, 337] width 189 height 12
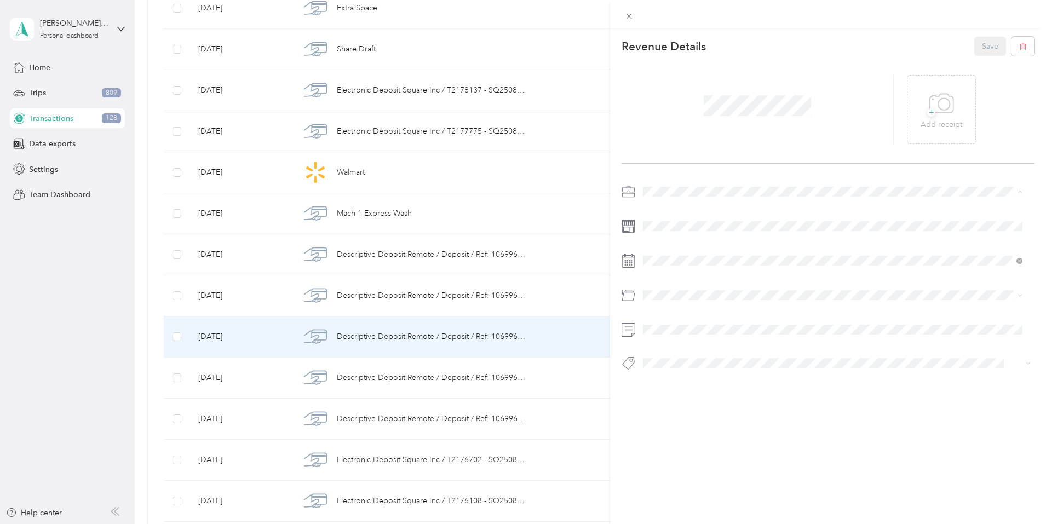
click at [690, 255] on li "Doombox Productions" at bounding box center [832, 249] width 387 height 19
click at [976, 41] on button "Save" at bounding box center [990, 46] width 32 height 19
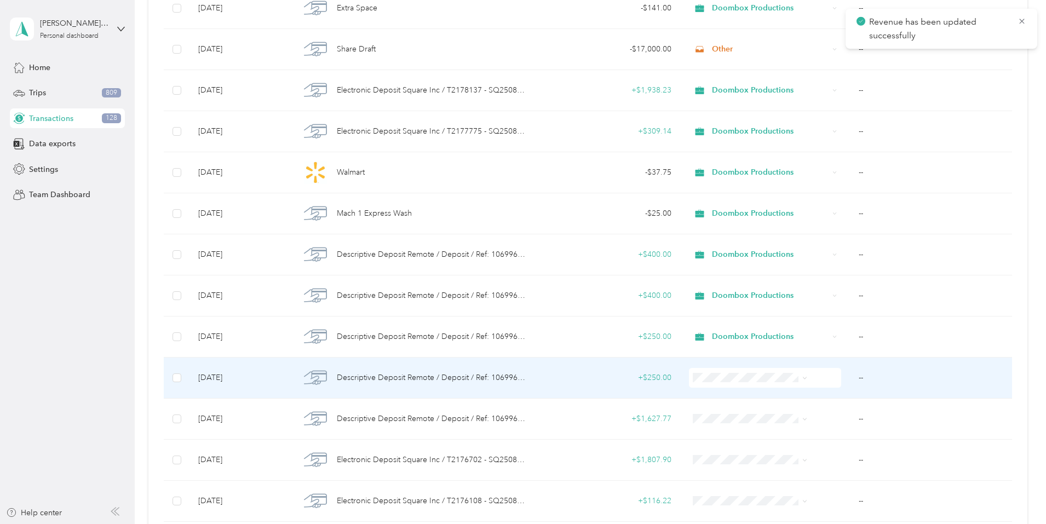
click at [433, 377] on span "Descriptive Deposit Remote / Deposit / Ref: 106996237" at bounding box center [431, 378] width 189 height 12
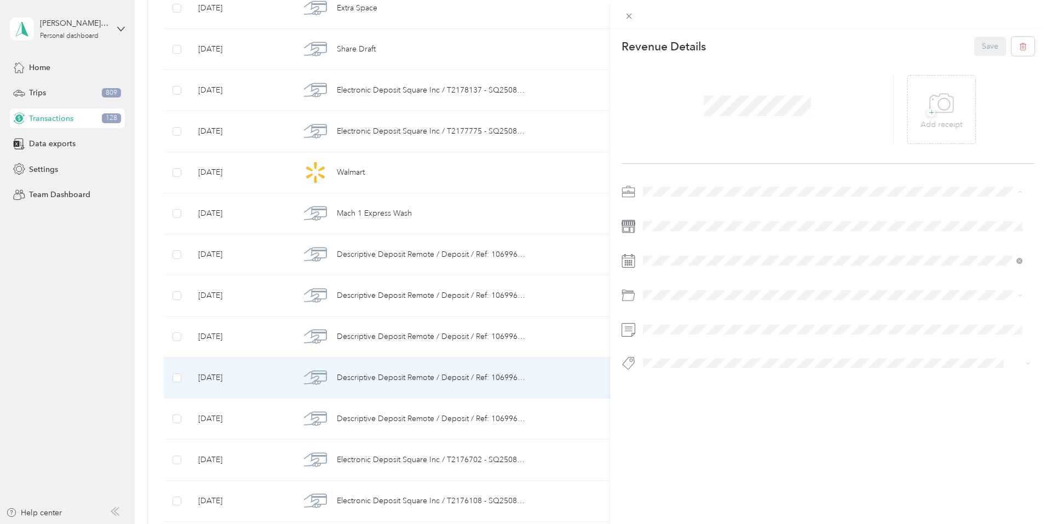
click at [698, 250] on span "Doombox Productions" at bounding box center [686, 249] width 79 height 9
click at [975, 48] on button "Save" at bounding box center [990, 46] width 32 height 19
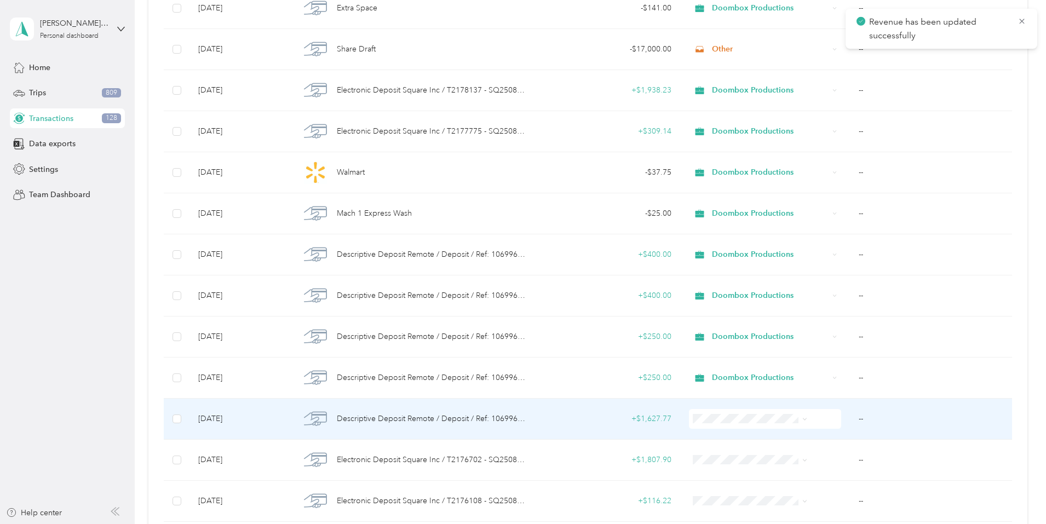
click at [503, 413] on span "Descriptive Deposit Remote / Deposit / Ref: 106996204" at bounding box center [431, 419] width 189 height 12
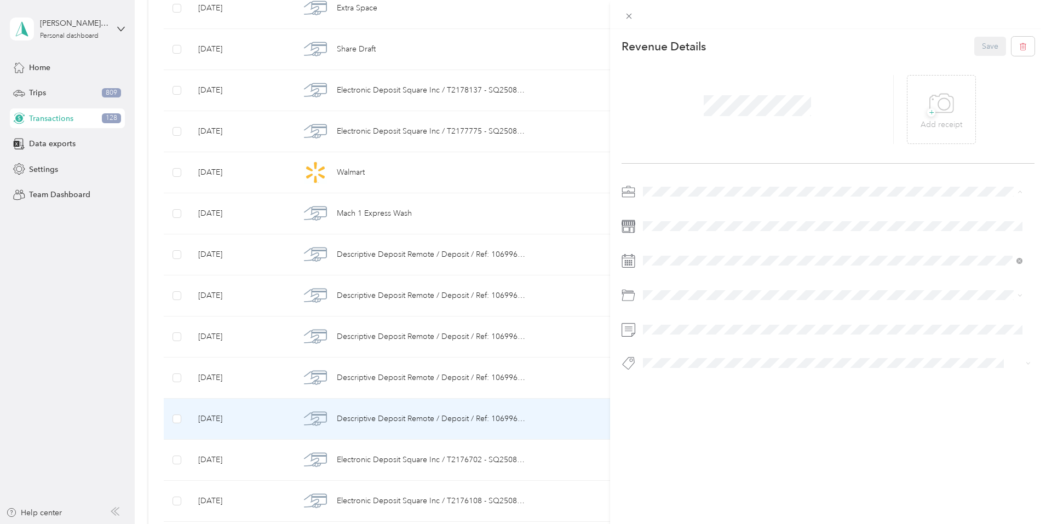
click at [701, 248] on span "Doombox Productions" at bounding box center [686, 249] width 79 height 9
click at [979, 50] on button "Save" at bounding box center [990, 46] width 32 height 19
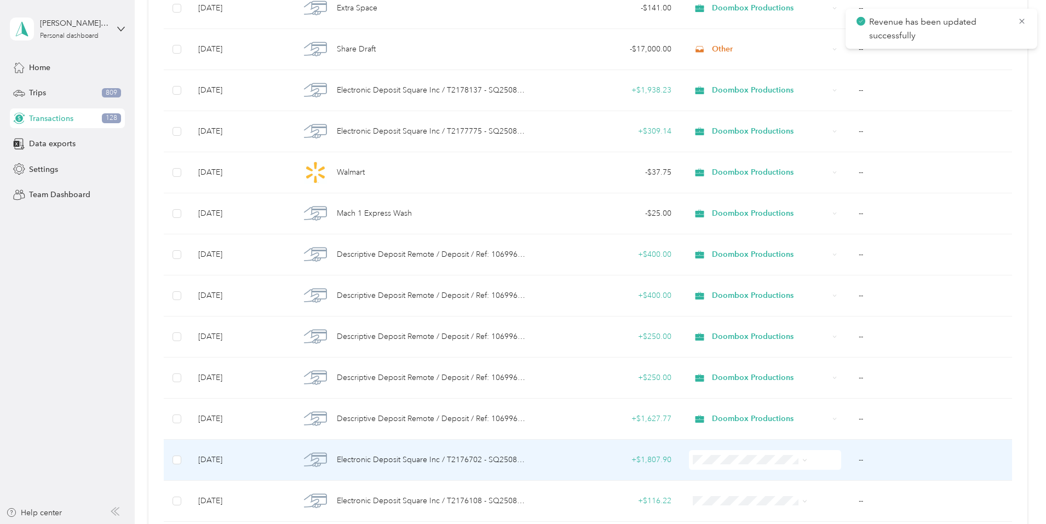
click at [451, 459] on span "Electronic Deposit Square Inc / T2176702 - SQ250818" at bounding box center [431, 460] width 189 height 12
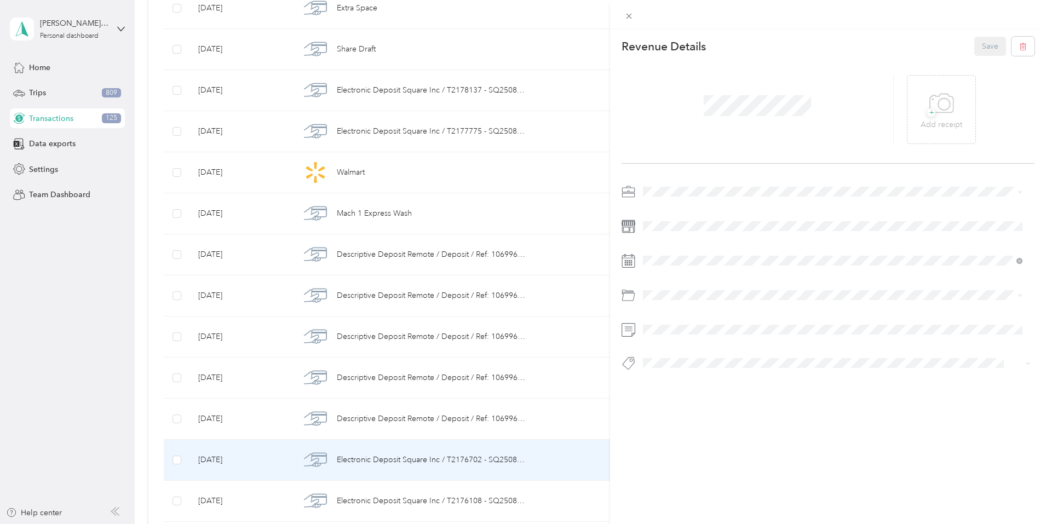
click at [689, 246] on span "Doombox Productions" at bounding box center [686, 247] width 79 height 9
click at [670, 342] on span "Deposit" at bounding box center [660, 339] width 27 height 9
click at [974, 42] on button "Save" at bounding box center [990, 46] width 32 height 19
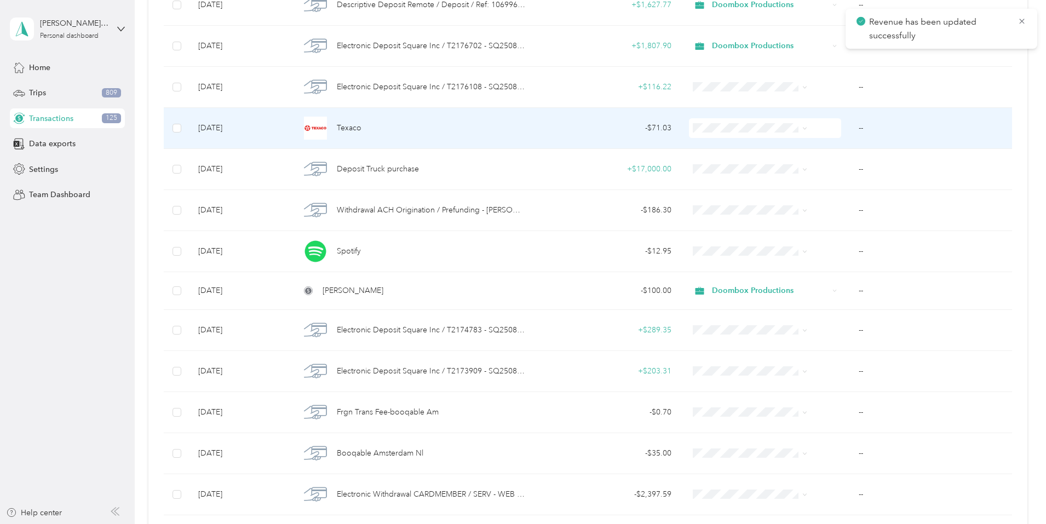
scroll to position [1095, 0]
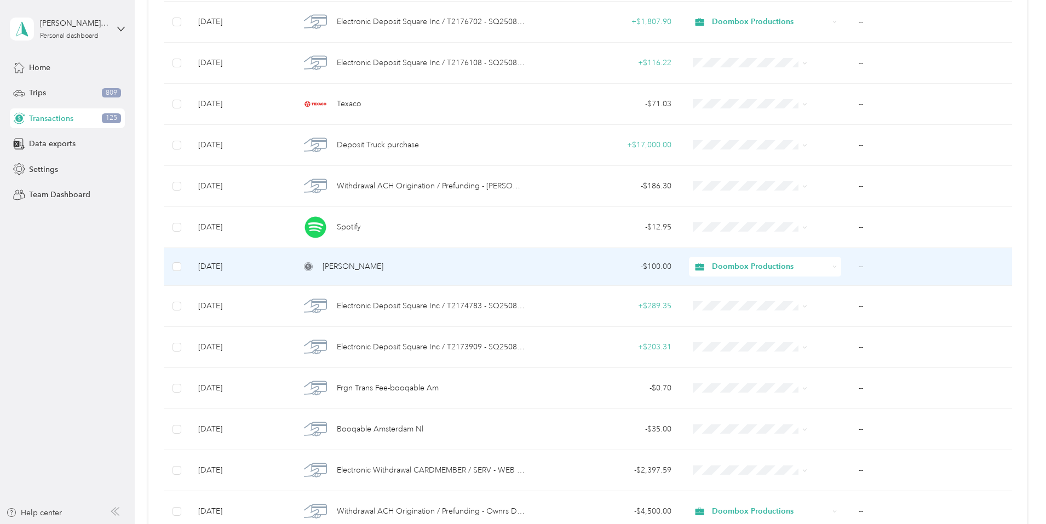
click at [396, 268] on div "[PERSON_NAME]" at bounding box center [412, 267] width 225 height 12
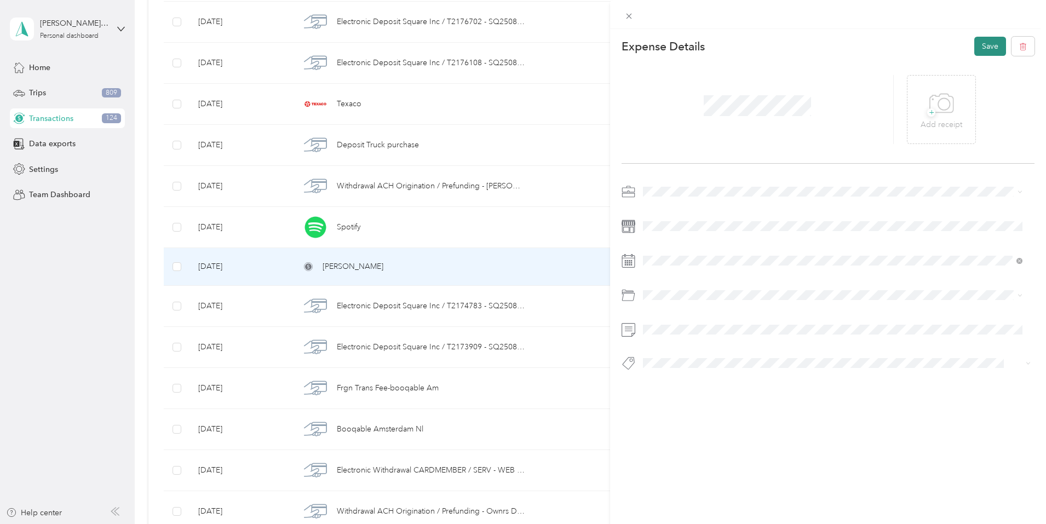
click at [974, 45] on button "Save" at bounding box center [990, 46] width 32 height 19
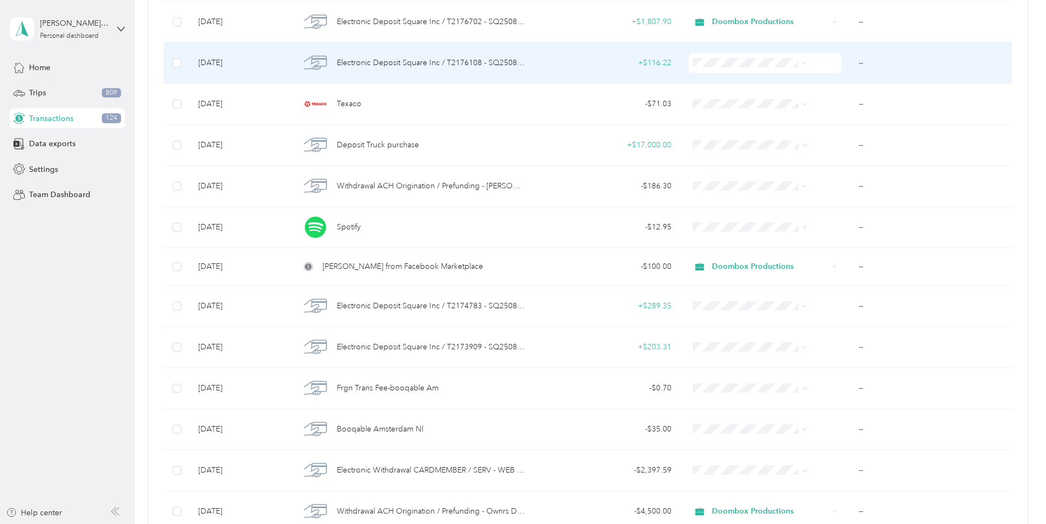
click at [516, 67] on span "Electronic Deposit Square Inc / T2176108 - SQ250815" at bounding box center [431, 63] width 189 height 12
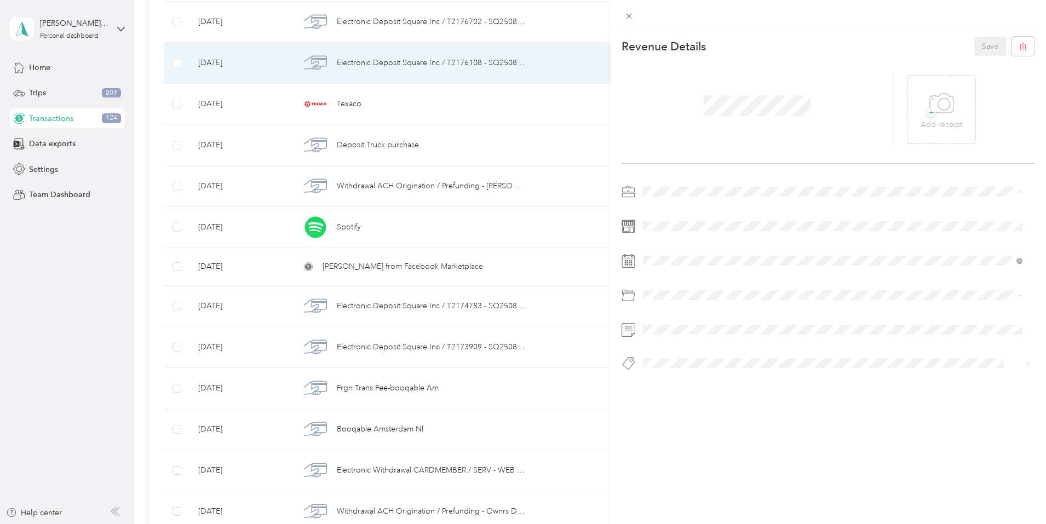
click at [668, 242] on li "Doombox Productions" at bounding box center [832, 249] width 387 height 19
click at [703, 336] on div "Deposit" at bounding box center [833, 338] width 372 height 11
click at [986, 45] on button "Save" at bounding box center [990, 46] width 32 height 19
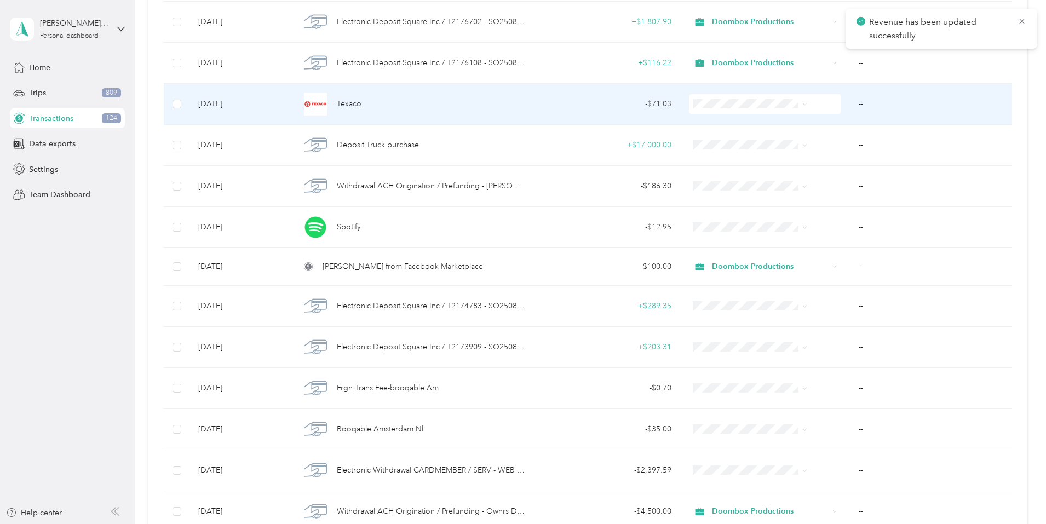
click at [475, 105] on div "Texaco" at bounding box center [412, 104] width 225 height 23
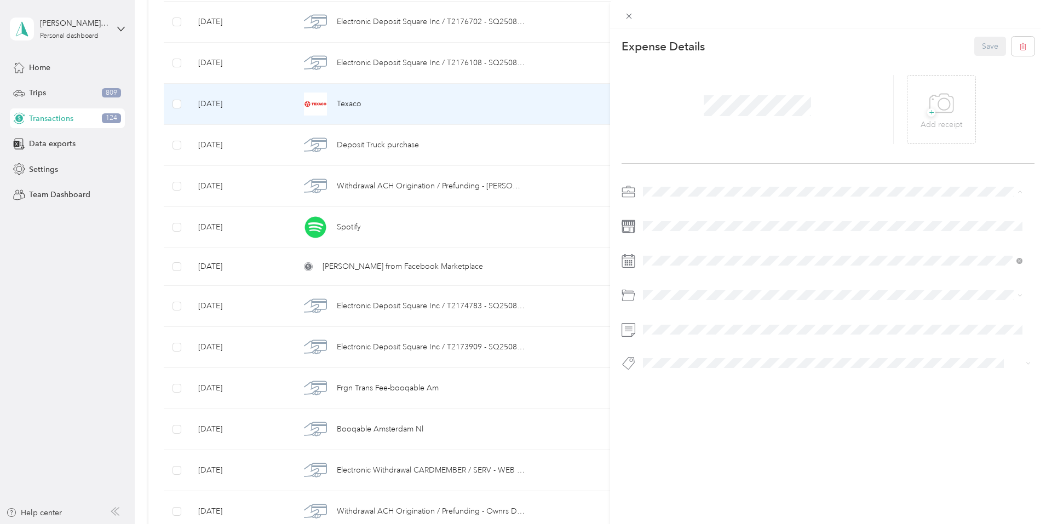
click at [671, 249] on span "Doombox Productions" at bounding box center [686, 249] width 79 height 9
click at [688, 337] on div "Gasoline" at bounding box center [833, 338] width 372 height 11
click at [983, 44] on button "Save" at bounding box center [990, 46] width 32 height 19
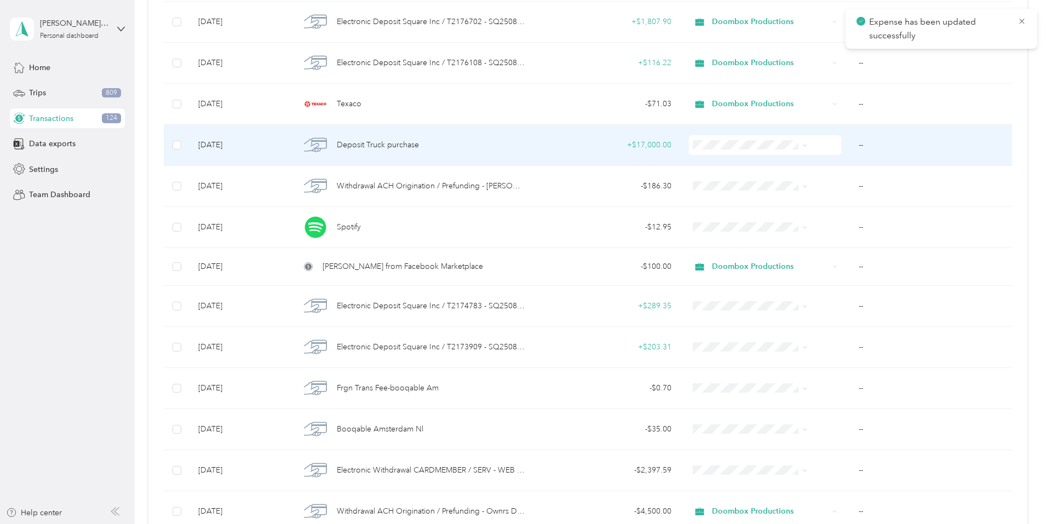
click at [474, 147] on div "Deposit Truck purchase" at bounding box center [412, 145] width 225 height 23
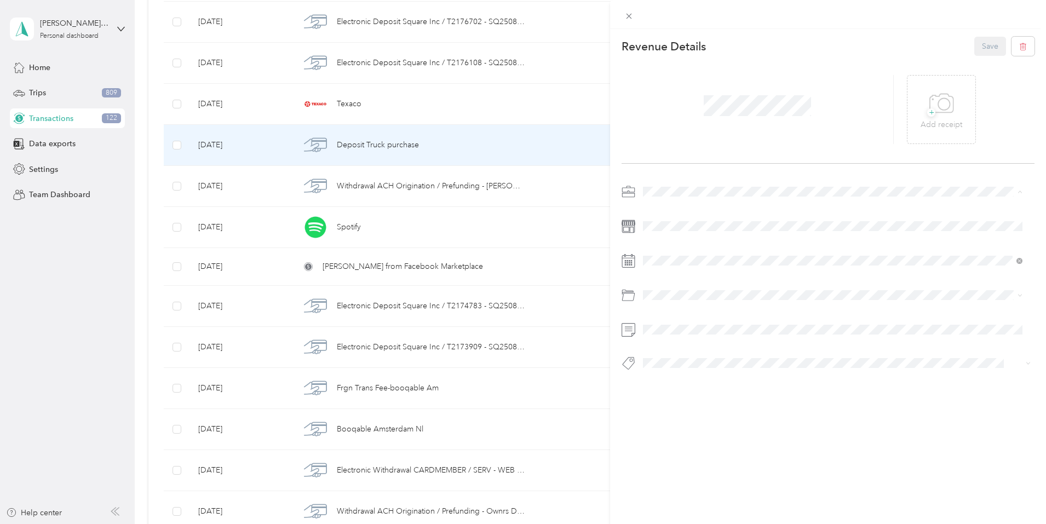
click at [658, 271] on div "Other" at bounding box center [833, 268] width 372 height 11
click at [980, 47] on button "Save" at bounding box center [990, 46] width 32 height 19
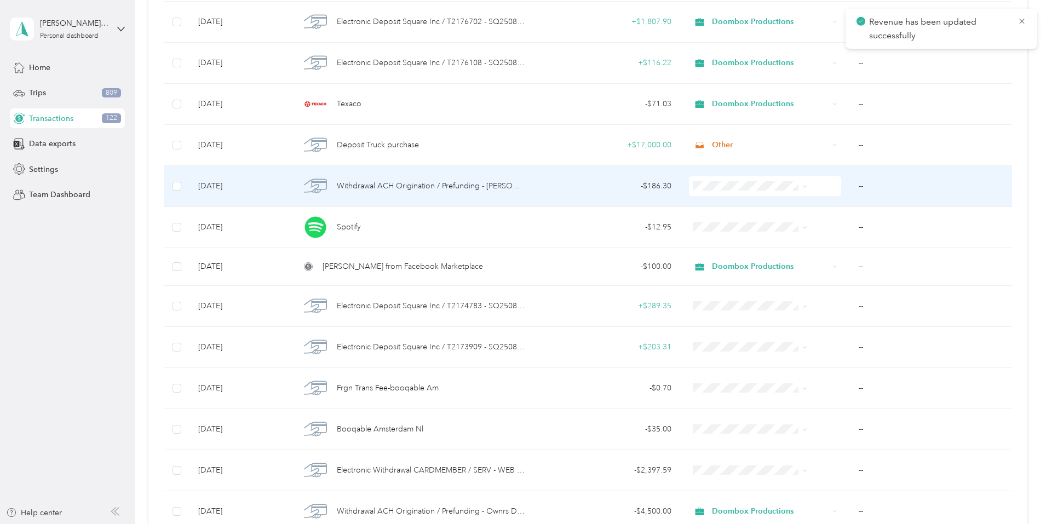
click at [465, 187] on span "Withdrawal ACH Origination / Prefunding - [PERSON_NAME]" at bounding box center [431, 186] width 189 height 12
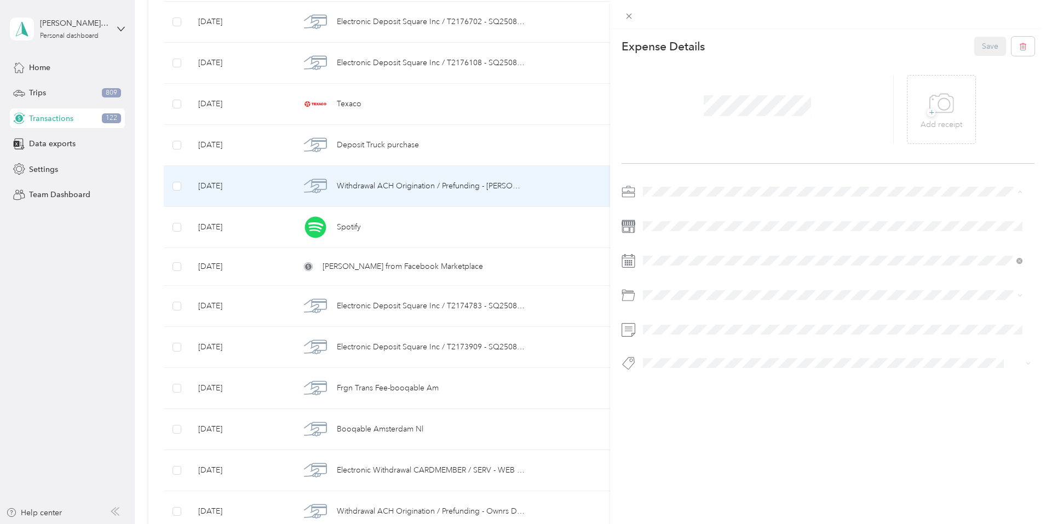
click at [680, 247] on span "Doombox Productions" at bounding box center [686, 249] width 79 height 9
click at [673, 342] on span "Deposit" at bounding box center [660, 339] width 27 height 9
click at [974, 50] on button "Save" at bounding box center [990, 46] width 32 height 19
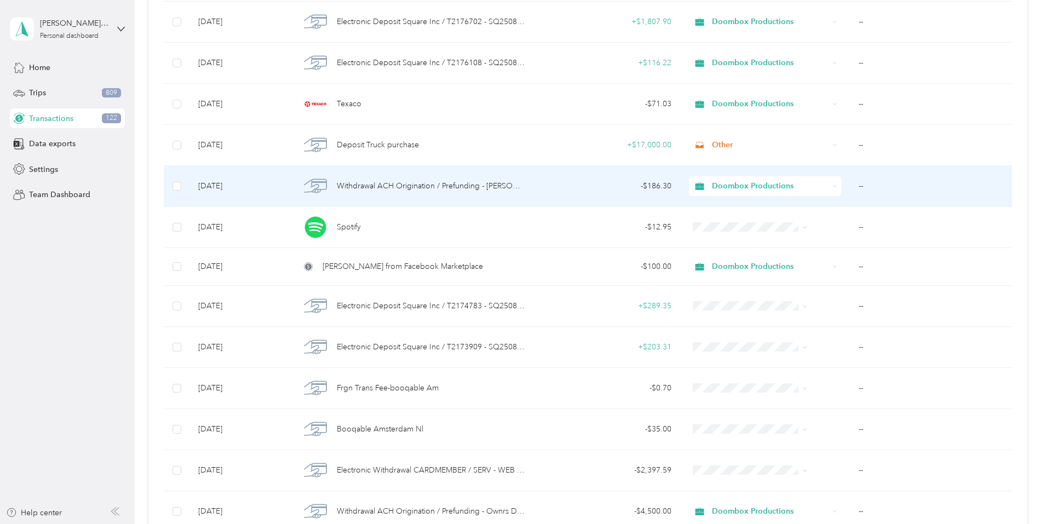
click at [514, 192] on div "Withdrawal ACH Origination / Prefunding - [PERSON_NAME]" at bounding box center [412, 186] width 225 height 23
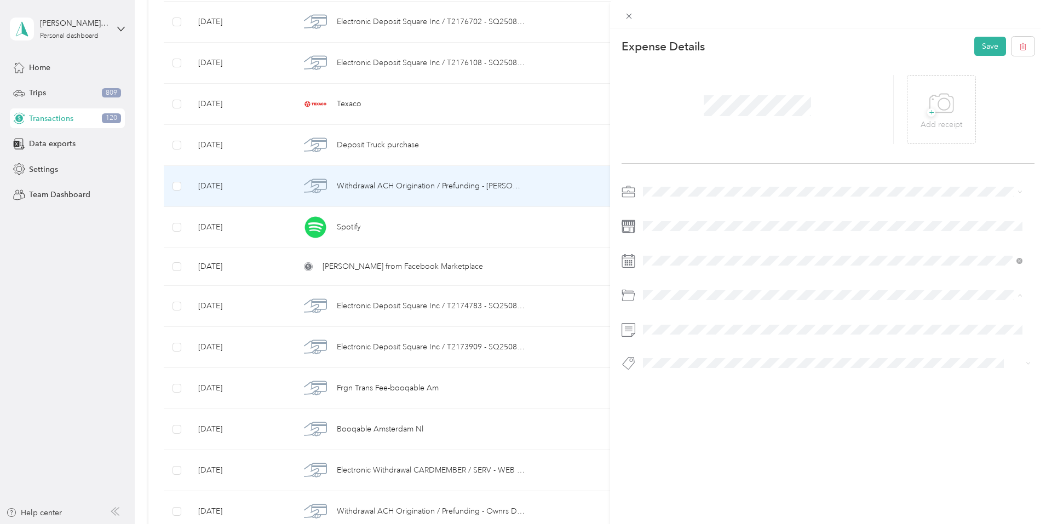
click at [670, 342] on div "Payroll" at bounding box center [833, 338] width 372 height 11
click at [974, 45] on button "Save" at bounding box center [990, 46] width 32 height 19
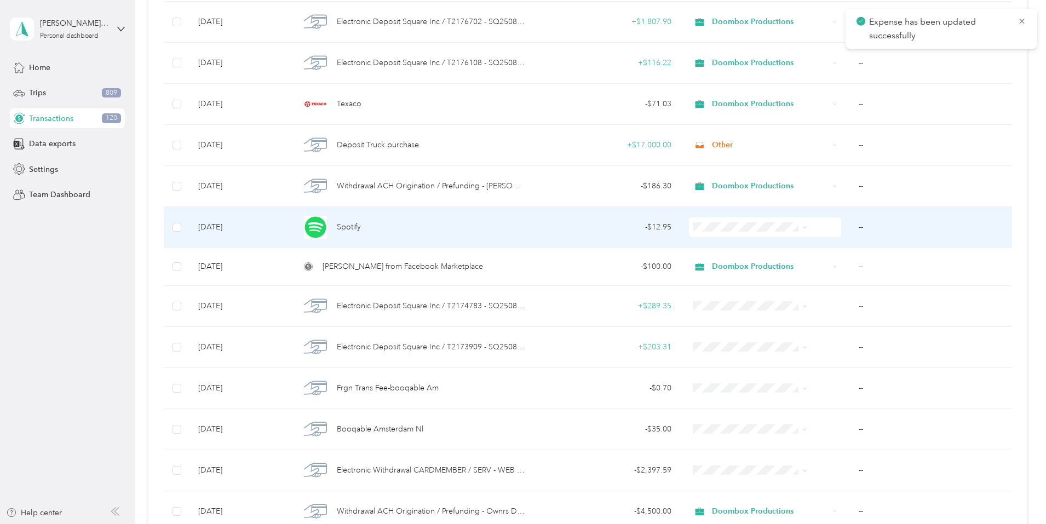
click at [507, 231] on div "Spotify" at bounding box center [412, 227] width 225 height 23
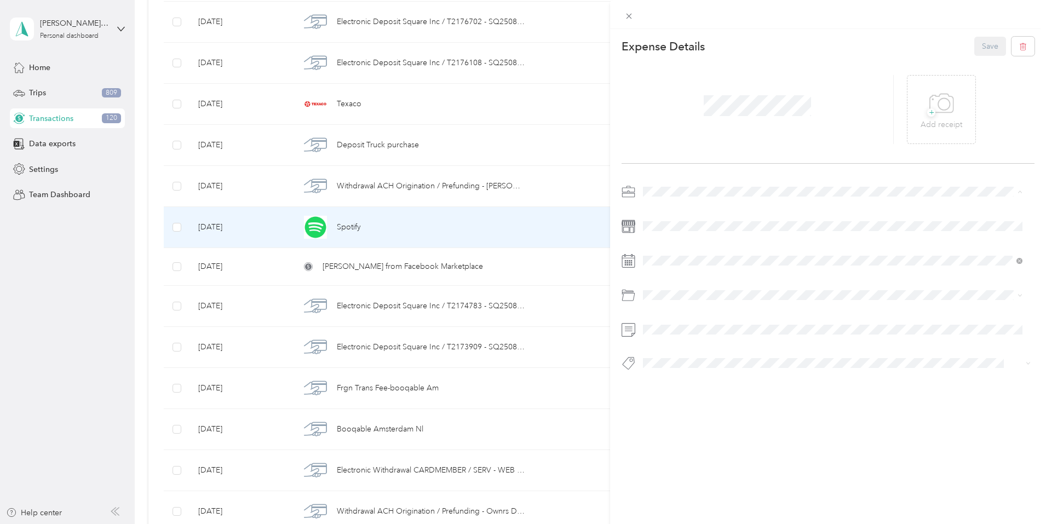
click at [666, 250] on span "Doombox Productions" at bounding box center [686, 249] width 79 height 9
click at [675, 337] on span "E Services" at bounding box center [664, 337] width 35 height 9
click at [980, 44] on button "Save" at bounding box center [990, 46] width 32 height 19
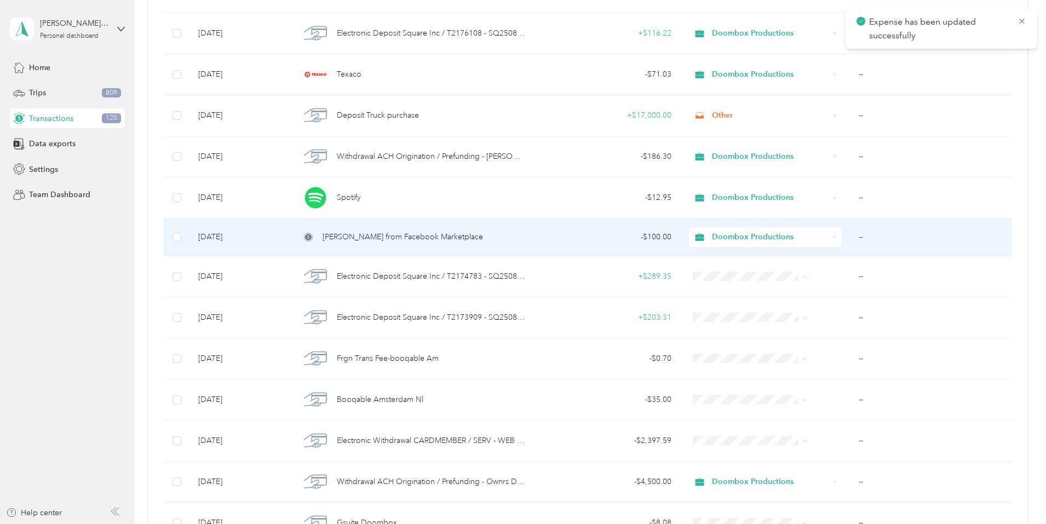
scroll to position [1241, 0]
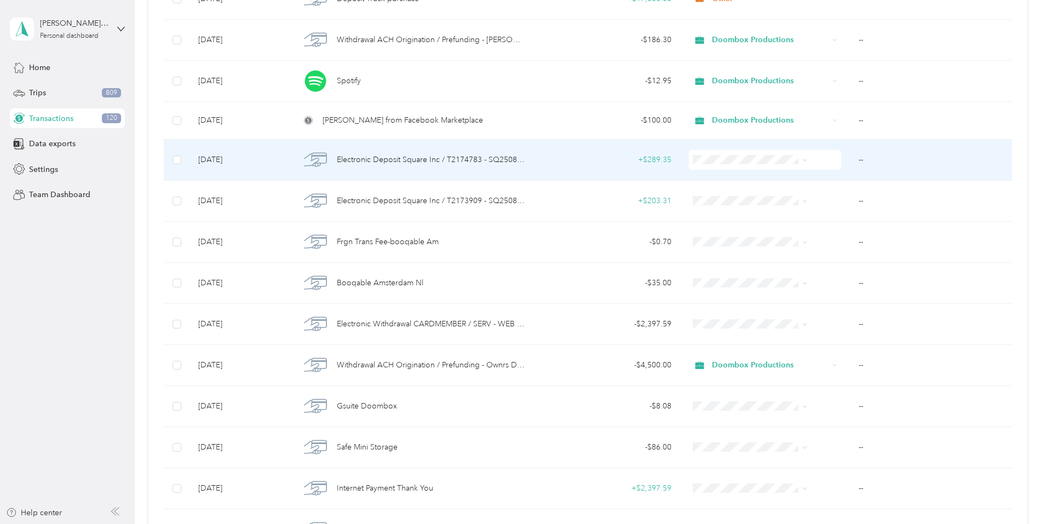
click at [446, 166] on div "Electronic Deposit Square Inc / T2174783 - SQ250811" at bounding box center [412, 159] width 225 height 23
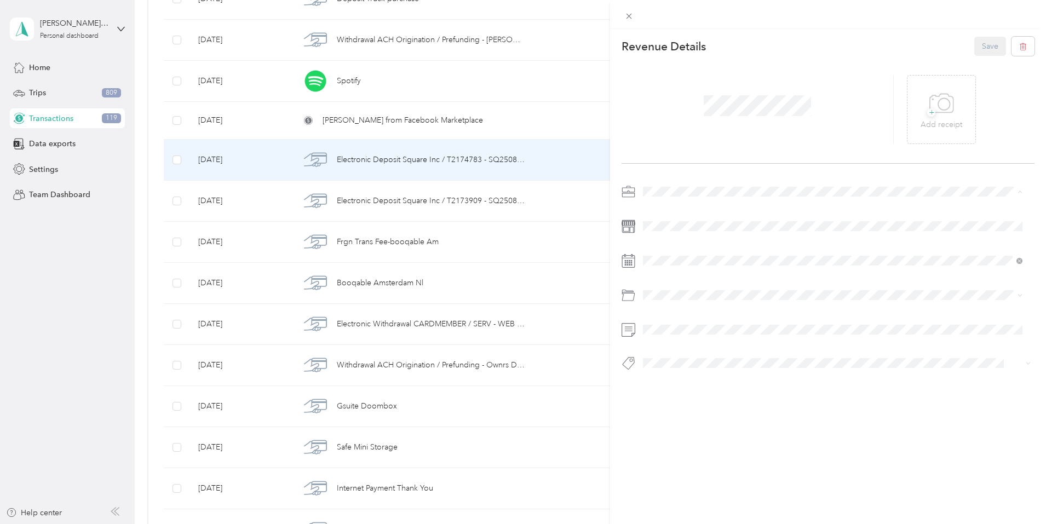
click at [675, 251] on span "Doombox Productions" at bounding box center [686, 249] width 79 height 9
click at [672, 338] on span "Deposit" at bounding box center [660, 339] width 27 height 9
click at [974, 44] on button "Save" at bounding box center [990, 46] width 32 height 19
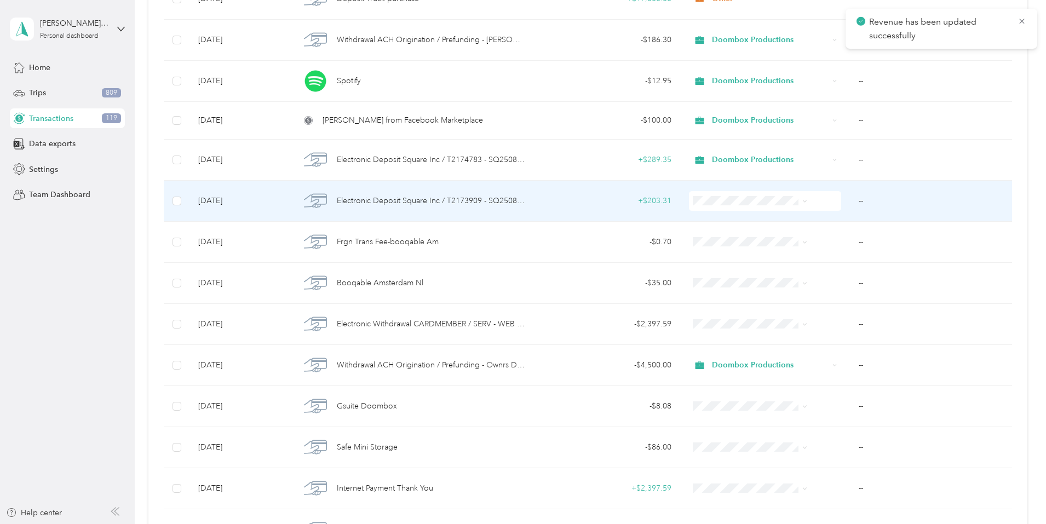
click at [486, 208] on div "Electronic Deposit Square Inc / T2173909 - SQ250807" at bounding box center [412, 200] width 225 height 23
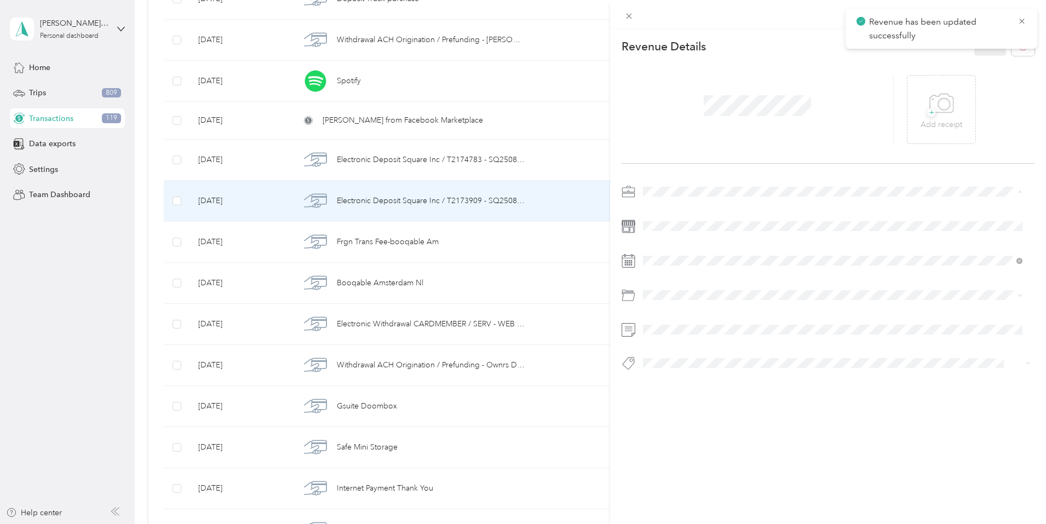
click at [677, 251] on div "Doombox Productions" at bounding box center [833, 249] width 372 height 11
click at [666, 334] on div "Deposit" at bounding box center [833, 338] width 372 height 11
click at [976, 46] on button "Save" at bounding box center [990, 46] width 32 height 19
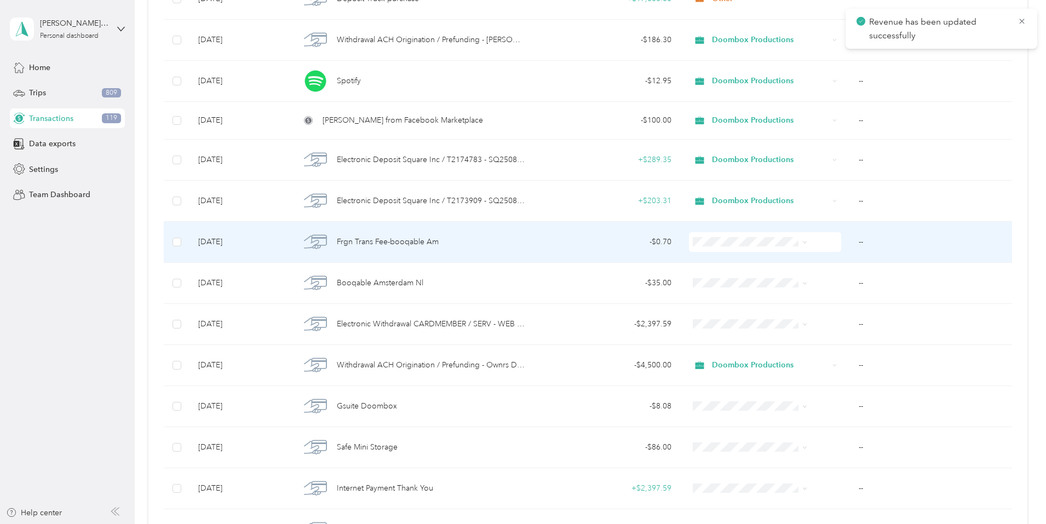
click at [439, 240] on span "Frgn Trans Fee-booqable Am" at bounding box center [388, 242] width 102 height 12
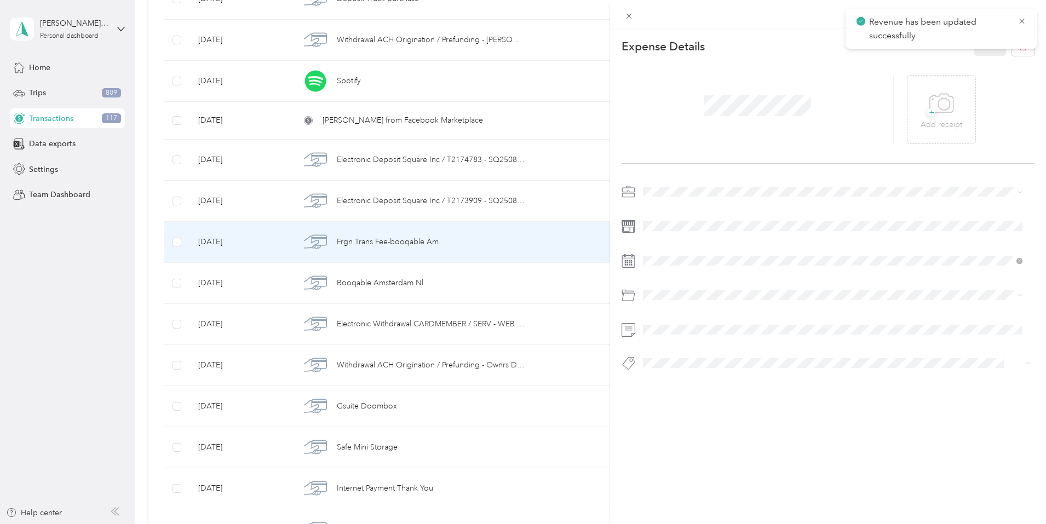
click at [689, 186] on span at bounding box center [836, 192] width 395 height 18
click at [687, 251] on span "Doombox Productions" at bounding box center [686, 249] width 79 height 9
click at [664, 333] on li "Fees" at bounding box center [832, 339] width 387 height 19
click at [976, 43] on button "Save" at bounding box center [990, 46] width 32 height 19
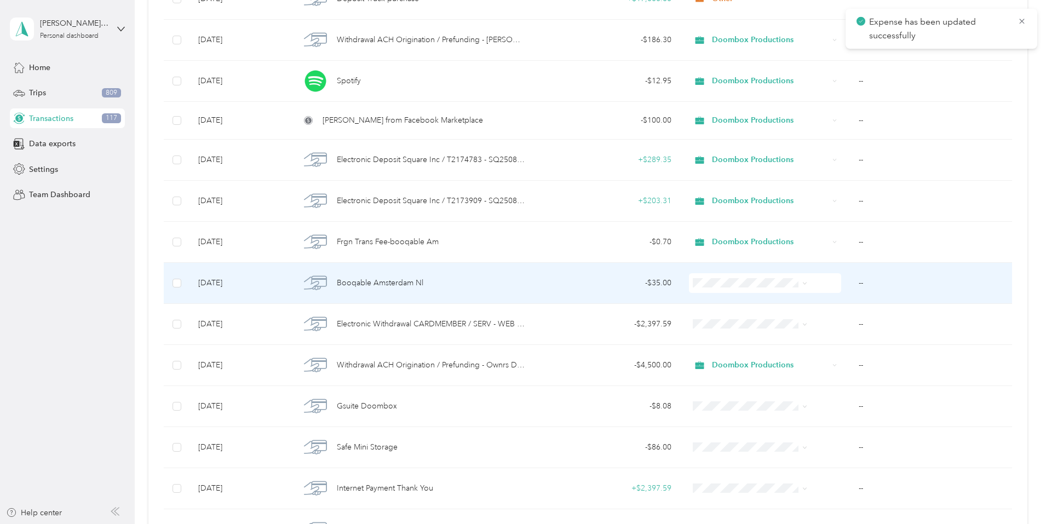
click at [492, 288] on div "Booqable Amsterdam Nl" at bounding box center [412, 283] width 225 height 23
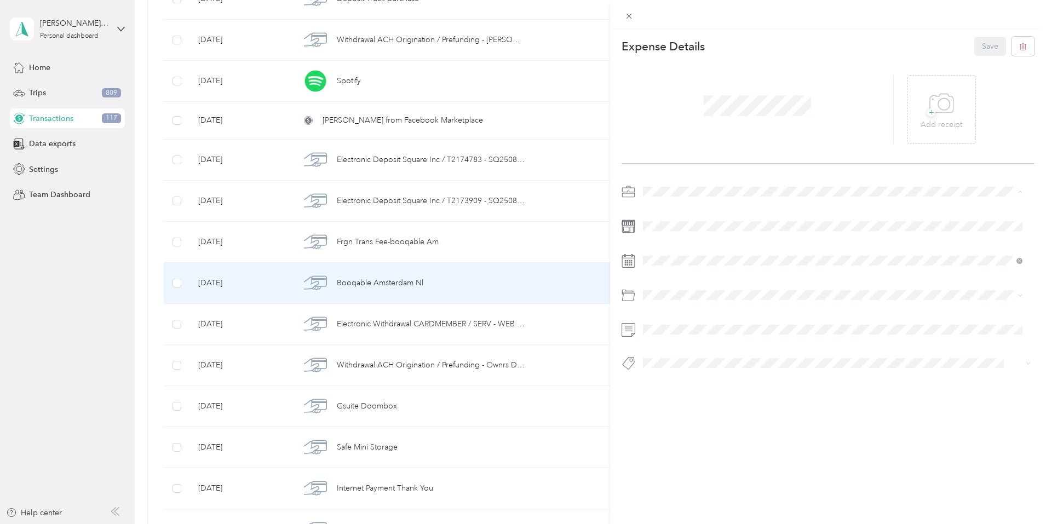
click at [691, 256] on ol "Work Personal Doombox Productions Other Charity Medical Moving Commute" at bounding box center [832, 277] width 387 height 153
click at [676, 335] on span "E Services" at bounding box center [664, 339] width 35 height 9
click at [981, 42] on button "Save" at bounding box center [990, 46] width 32 height 19
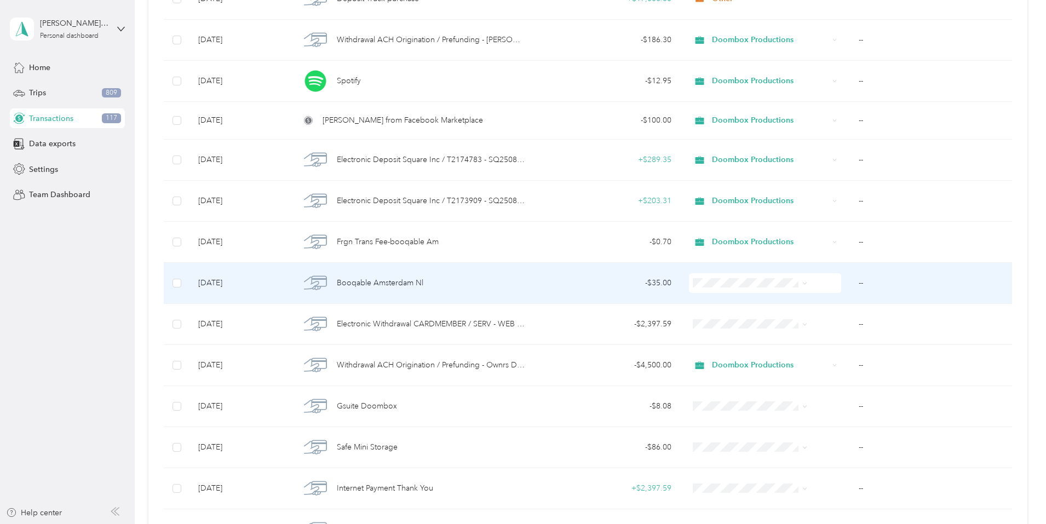
click at [503, 286] on div "Booqable Amsterdam Nl" at bounding box center [412, 283] width 225 height 23
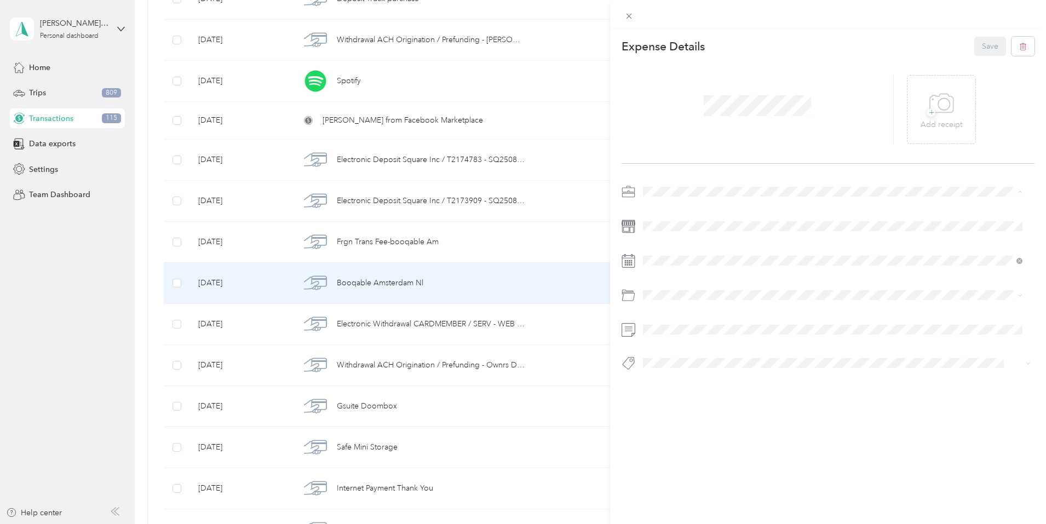
click at [681, 249] on span "Doombox Productions" at bounding box center [686, 249] width 79 height 9
click at [974, 45] on button "Save" at bounding box center [990, 46] width 32 height 19
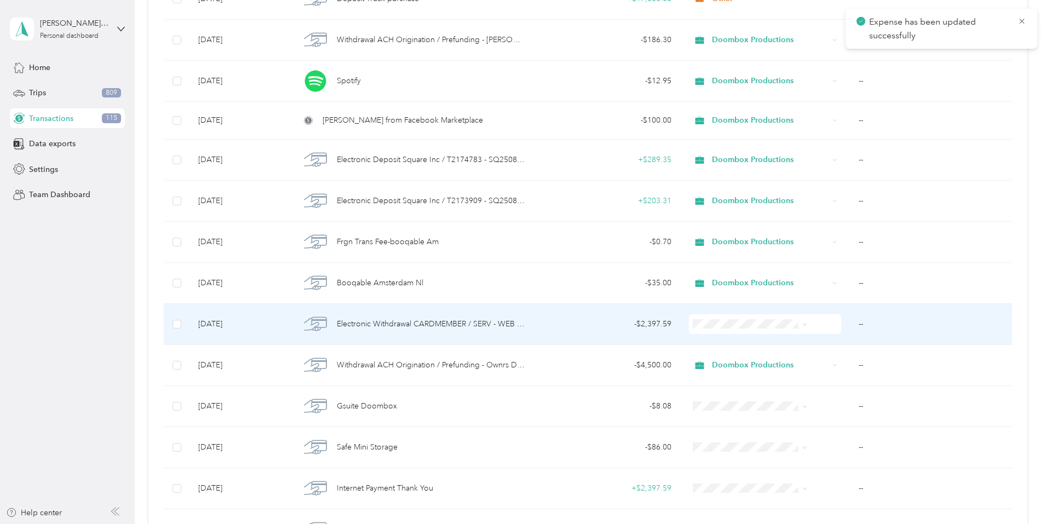
click at [500, 327] on span "Electronic Withdrawal CARDMEMBER / SERV - WEB PYMT" at bounding box center [431, 324] width 189 height 12
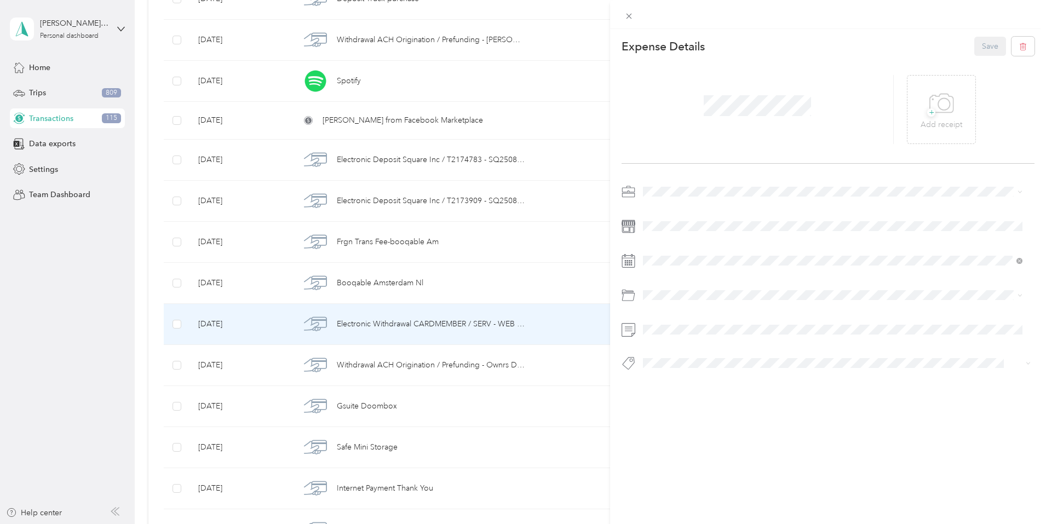
click at [666, 273] on li "Other" at bounding box center [832, 266] width 387 height 19
click at [982, 42] on button "Save" at bounding box center [990, 46] width 32 height 19
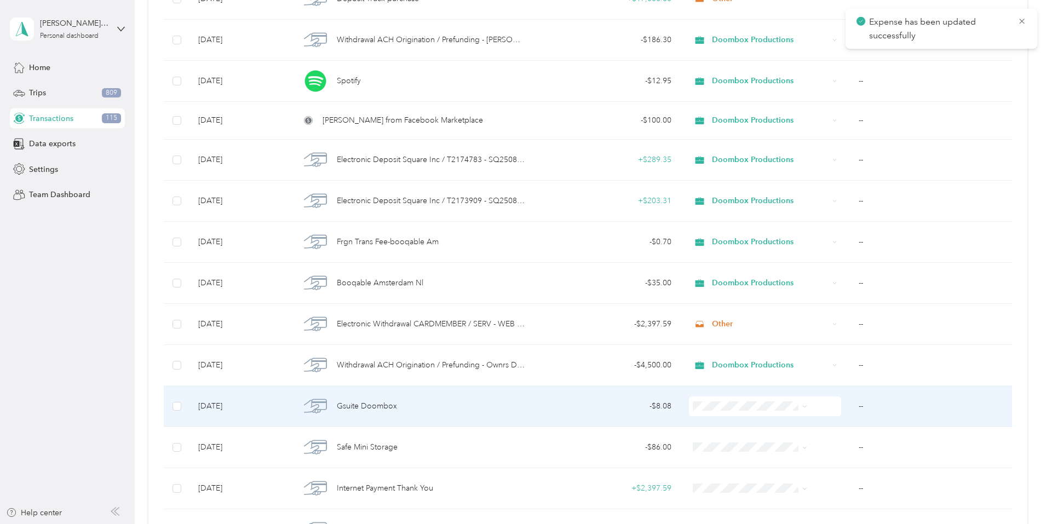
click at [483, 412] on div "Gsuite Doombox" at bounding box center [412, 406] width 225 height 23
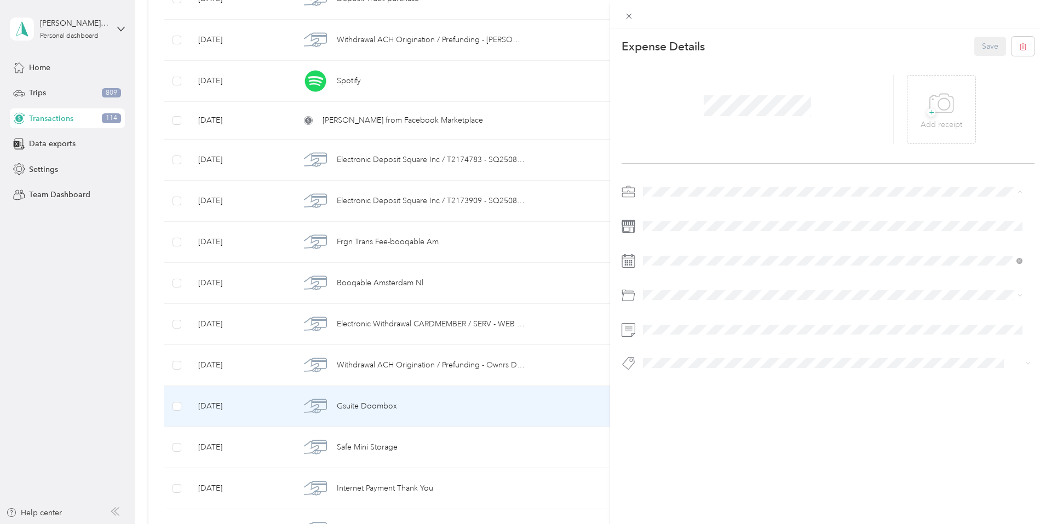
click at [672, 249] on span "Doombox Productions" at bounding box center [686, 249] width 79 height 9
click at [690, 338] on div "E Services" at bounding box center [833, 338] width 372 height 11
click at [977, 45] on button "Save" at bounding box center [990, 46] width 32 height 19
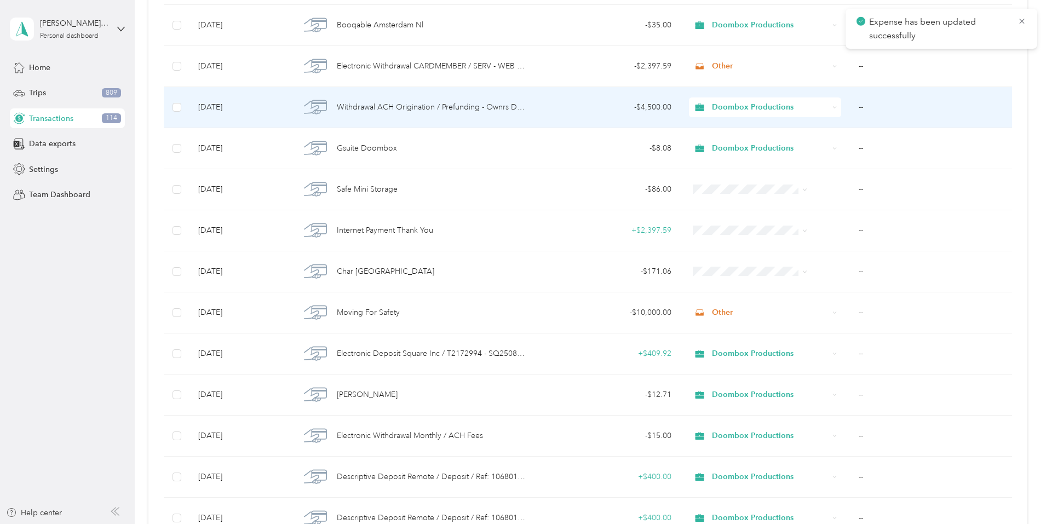
scroll to position [1533, 0]
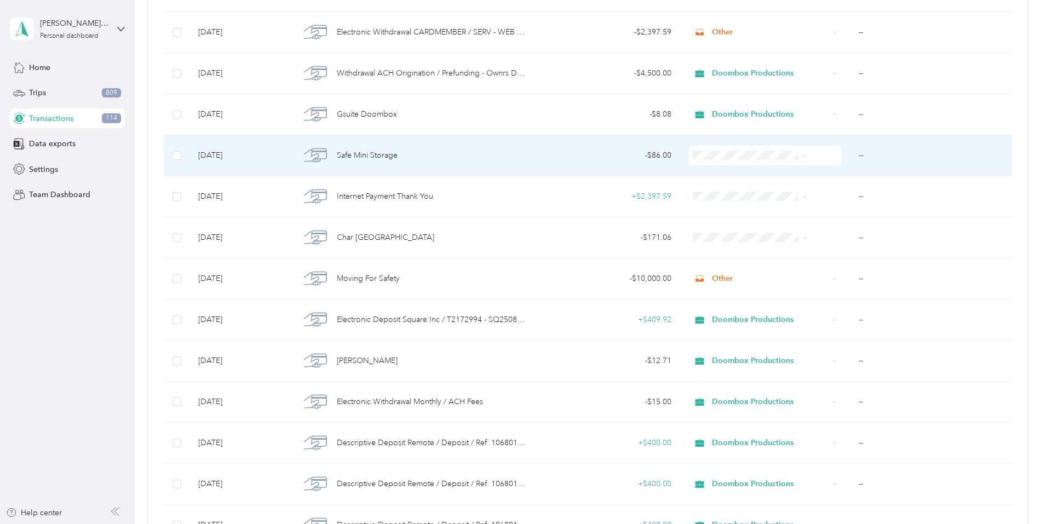
drag, startPoint x: 448, startPoint y: 160, endPoint x: 448, endPoint y: 165, distance: 5.5
click at [448, 165] on div "Safe Mini Storage" at bounding box center [412, 155] width 225 height 23
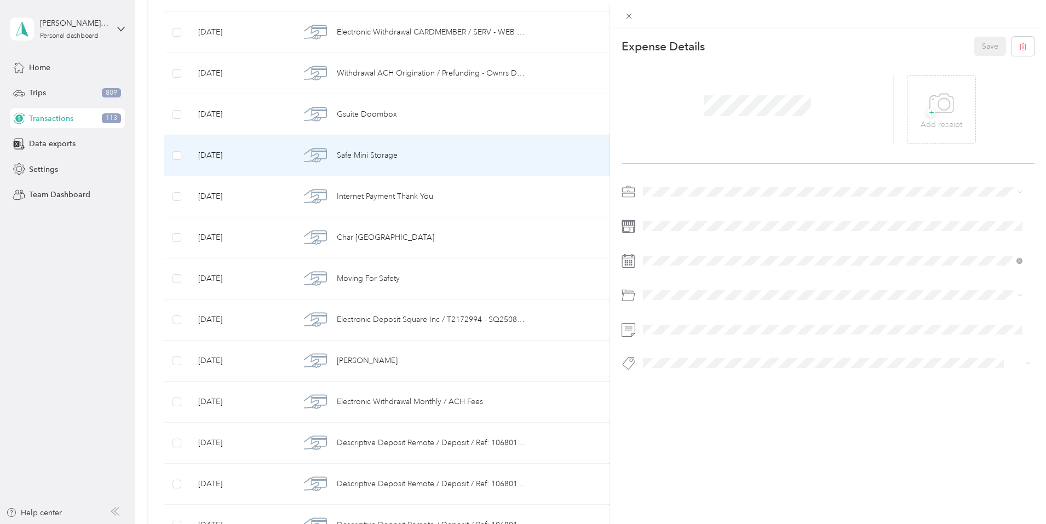
click at [665, 250] on span "Doombox Productions" at bounding box center [686, 248] width 79 height 9
click at [664, 333] on li "Rent" at bounding box center [832, 339] width 387 height 19
click at [975, 47] on button "Save" at bounding box center [990, 46] width 32 height 19
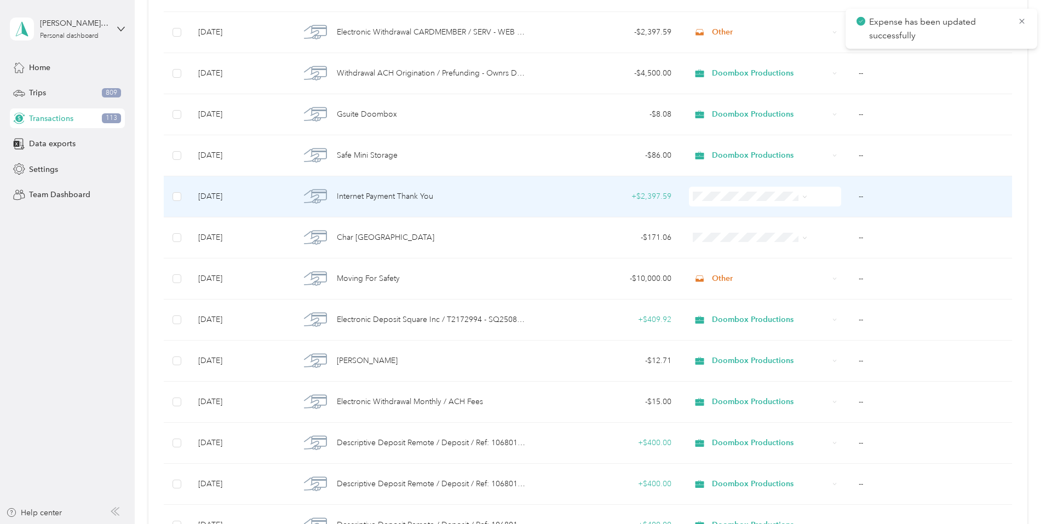
click at [491, 203] on div "Internet Payment Thank You" at bounding box center [412, 196] width 225 height 23
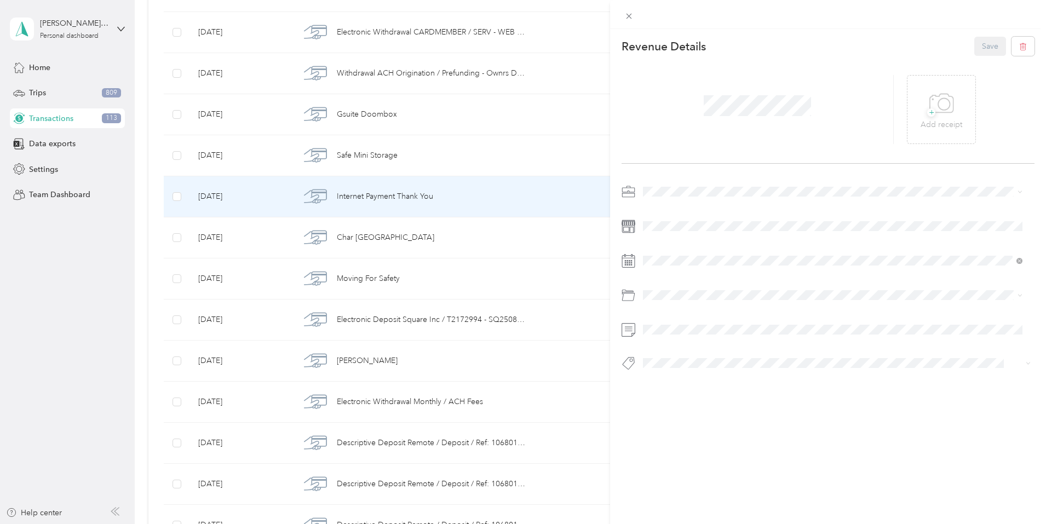
click at [672, 268] on div "Other" at bounding box center [833, 267] width 372 height 11
click at [974, 51] on button "Save" at bounding box center [990, 46] width 32 height 19
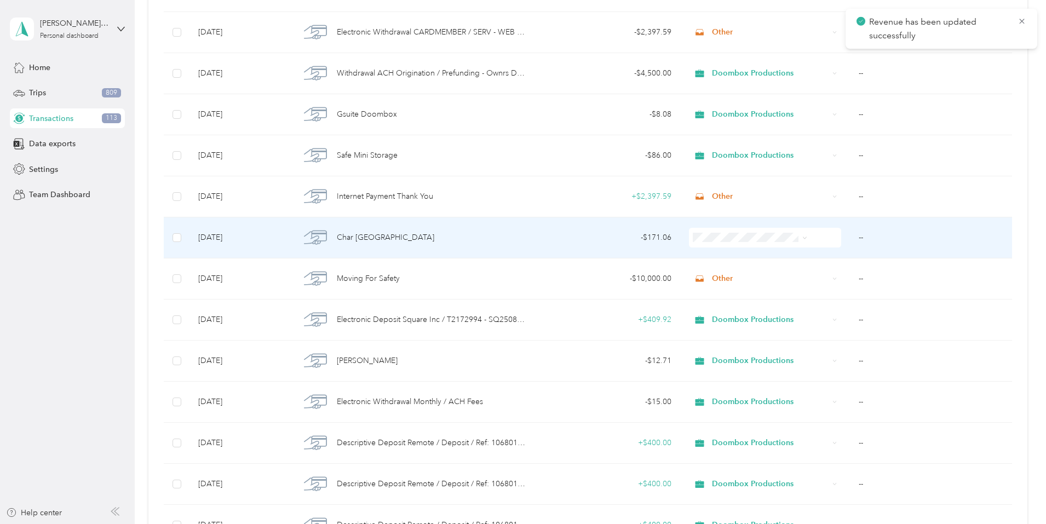
click at [474, 244] on div "Char [GEOGRAPHIC_DATA]" at bounding box center [412, 237] width 225 height 23
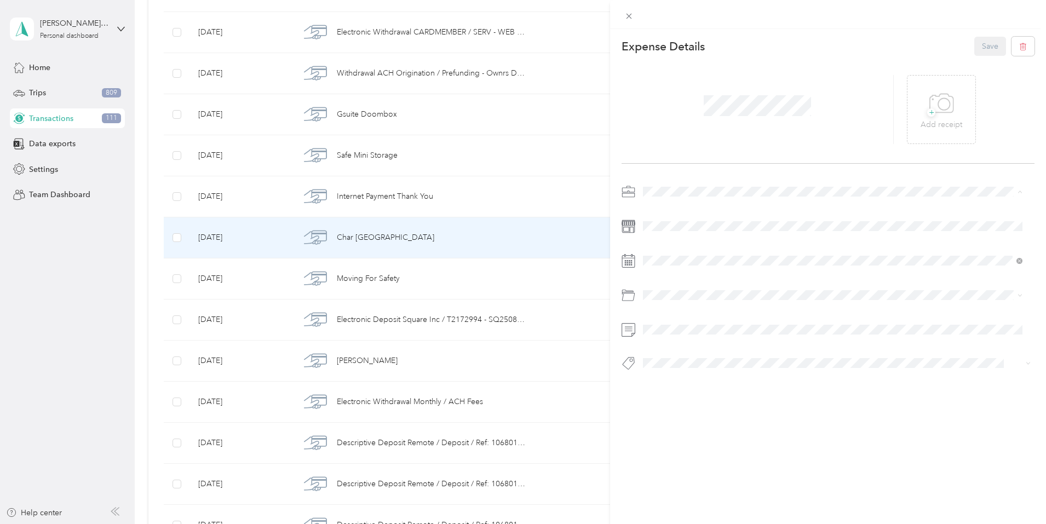
click at [677, 256] on li "Doombox Productions" at bounding box center [832, 249] width 387 height 19
click at [681, 342] on span "Snacks & Drinks for Clients (50%)" at bounding box center [704, 339] width 114 height 9
click at [979, 45] on button "Save" at bounding box center [990, 46] width 32 height 19
